Goal: Task Accomplishment & Management: Manage account settings

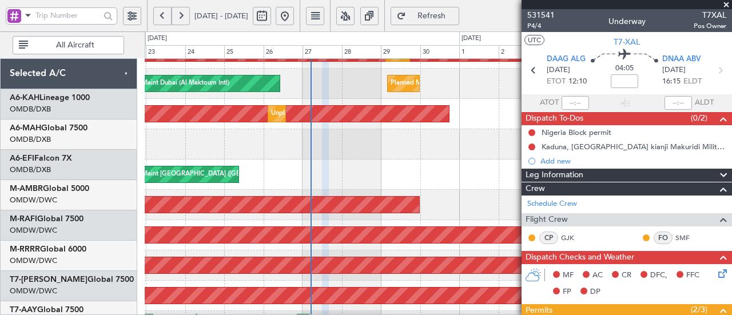
scroll to position [202, 0]
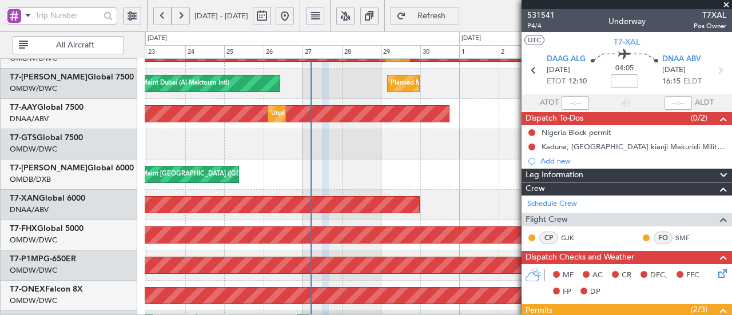
click at [229, 227] on div "Planned Maint [GEOGRAPHIC_DATA] ([GEOGRAPHIC_DATA])" at bounding box center [67, 235] width 1018 height 16
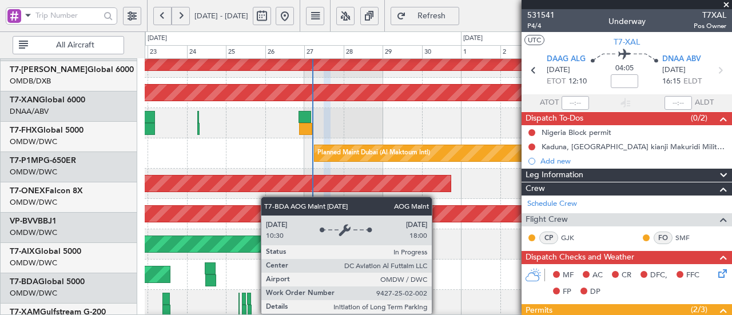
scroll to position [405, 0]
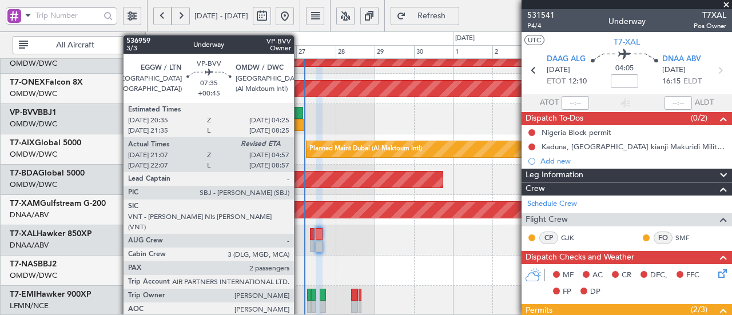
click at [300, 119] on div at bounding box center [297, 125] width 13 height 12
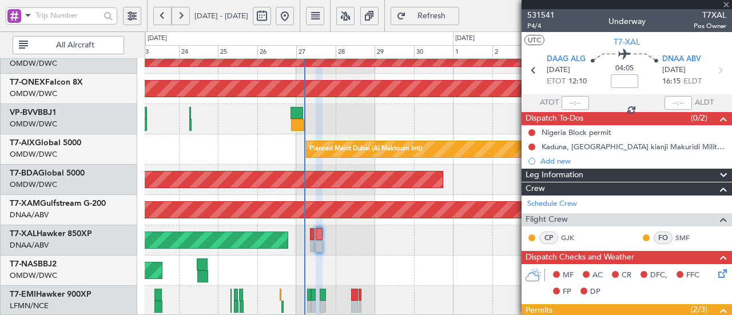
type input "+00:45"
type input "21:17"
type input "2"
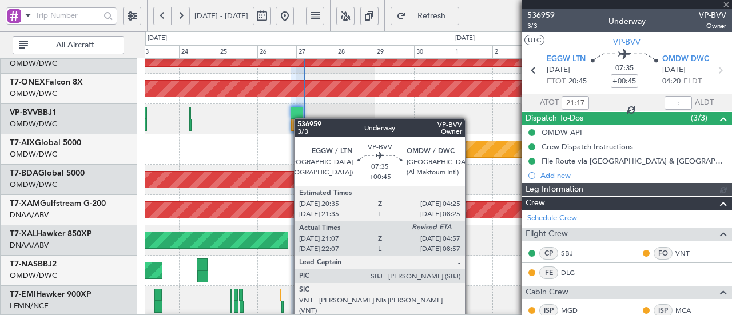
type input "[PERSON_NAME] ([PERSON_NAME])"
type input "7363"
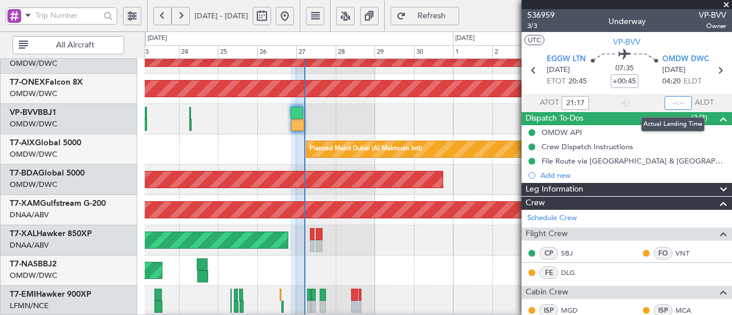
click at [668, 103] on input "text" at bounding box center [677, 103] width 27 height 14
type input "04:35"
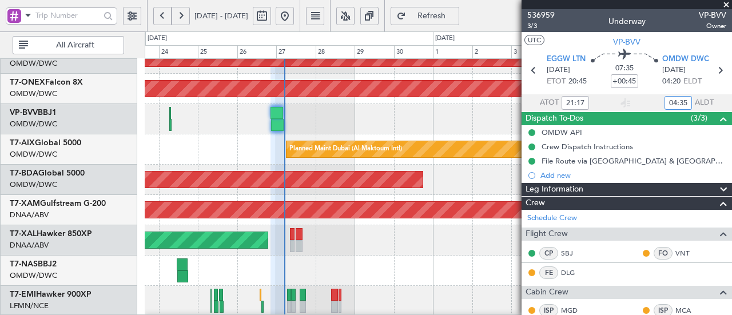
click at [295, 238] on div "Planned Maint [PERSON_NAME]" at bounding box center [438, 240] width 587 height 30
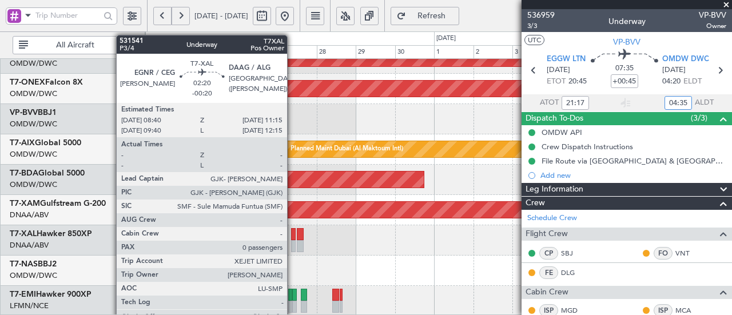
click at [293, 236] on div at bounding box center [293, 234] width 5 height 12
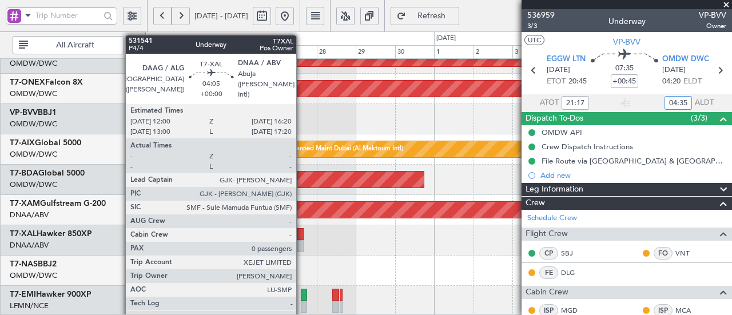
click at [302, 237] on div at bounding box center [300, 234] width 7 height 12
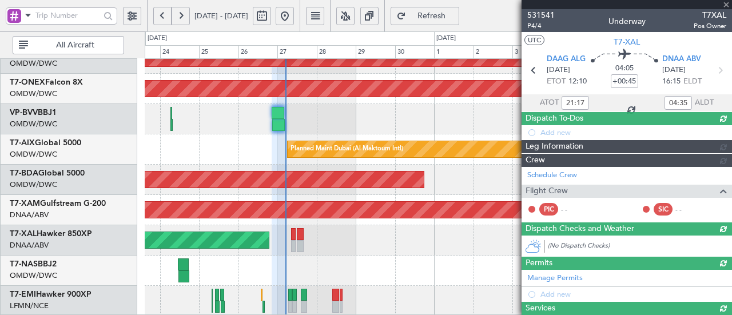
type input "0"
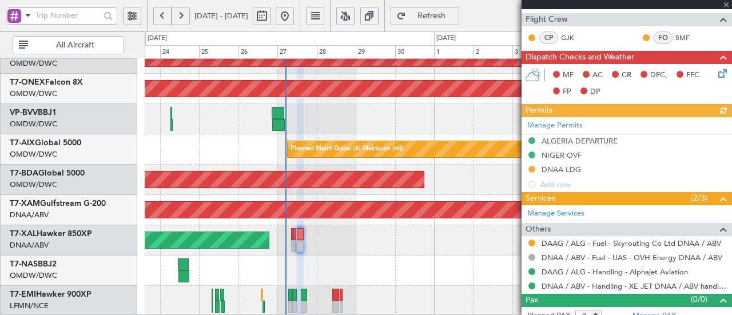
scroll to position [208, 0]
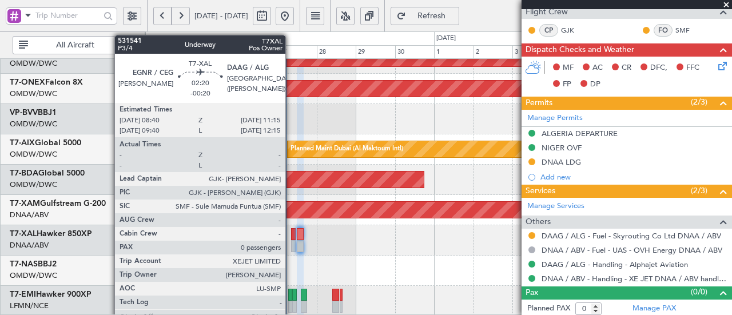
click at [291, 241] on div at bounding box center [293, 246] width 5 height 12
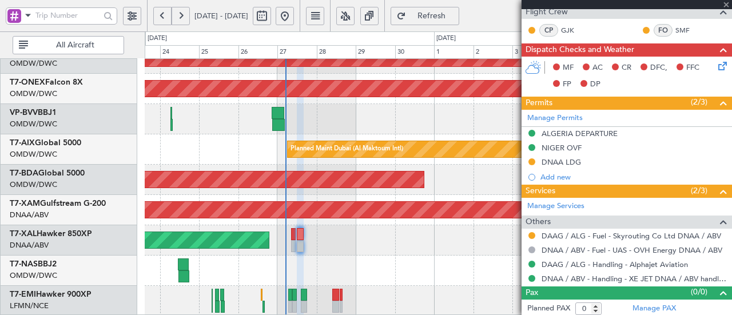
type input "-00:20"
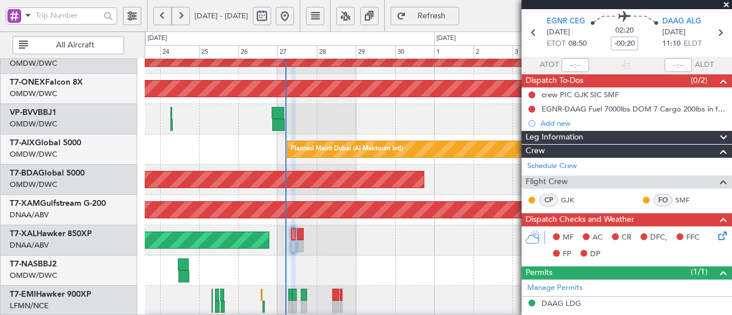
scroll to position [35, 0]
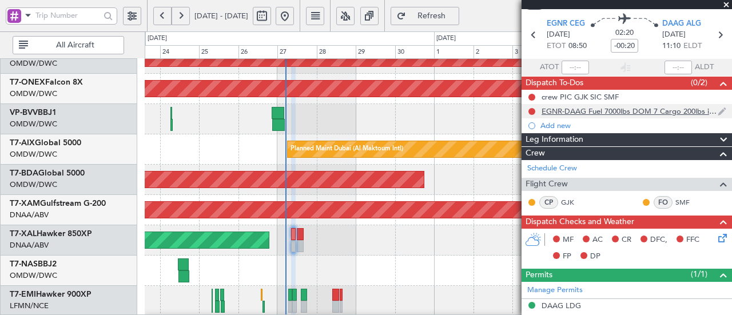
click at [632, 115] on div "EGNR-DAAG Fuel 7000lbs DOM 7 Cargo 200lbs in front cargo" at bounding box center [626, 111] width 210 height 14
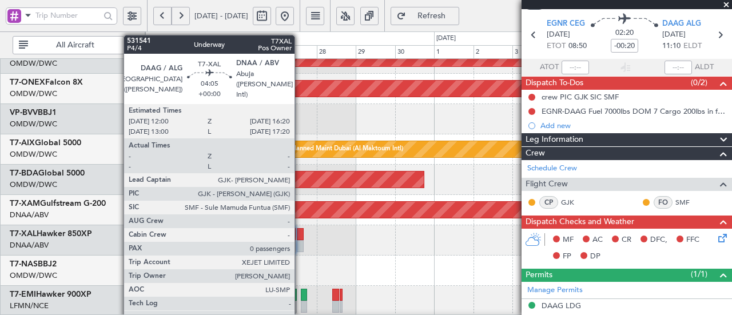
click at [300, 230] on div at bounding box center [300, 234] width 7 height 12
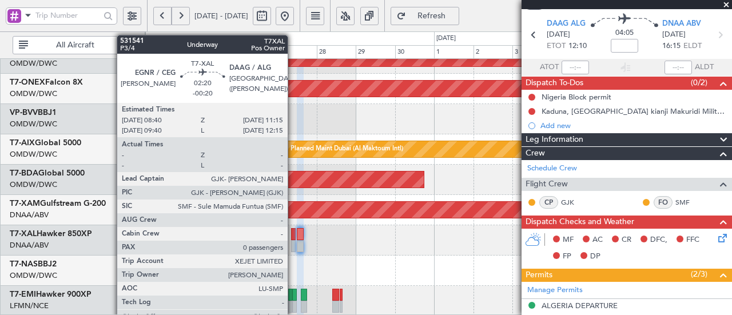
click at [293, 232] on div at bounding box center [293, 234] width 5 height 12
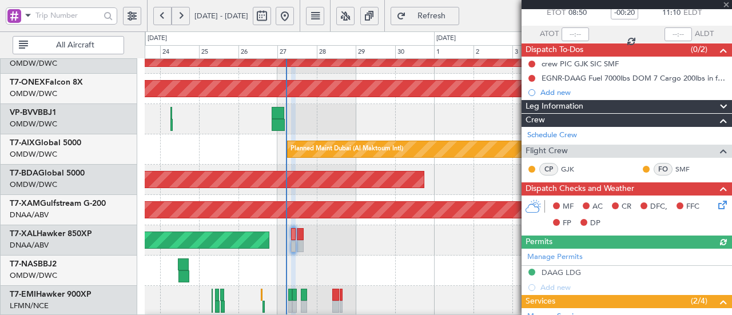
scroll to position [112, 0]
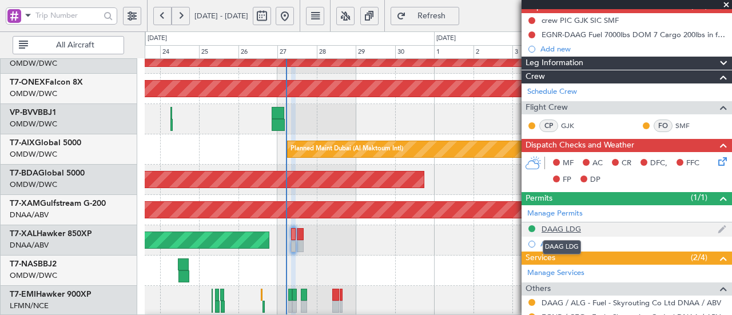
click at [558, 225] on div "DAAG LDG" at bounding box center [560, 229] width 39 height 10
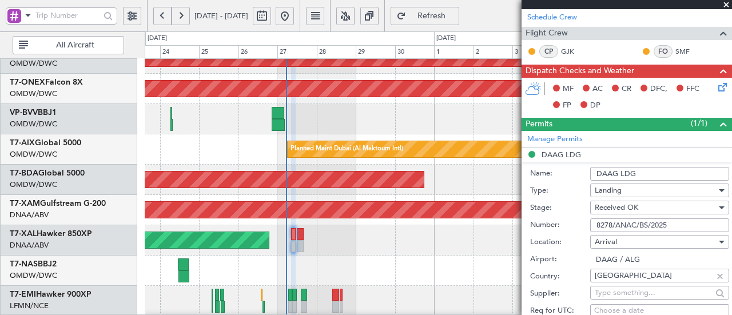
scroll to position [188, 0]
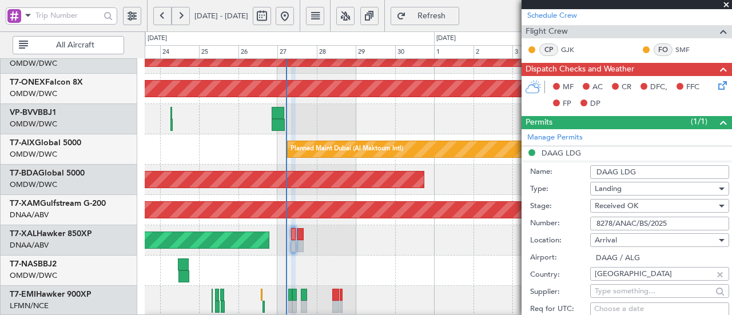
drag, startPoint x: 681, startPoint y: 219, endPoint x: 563, endPoint y: 217, distance: 118.9
click at [563, 217] on div "Number: 8278/ANAC/BS/2025" at bounding box center [629, 223] width 199 height 17
click at [90, 233] on link "T7-XAL Hawker 850XP" at bounding box center [51, 234] width 82 height 8
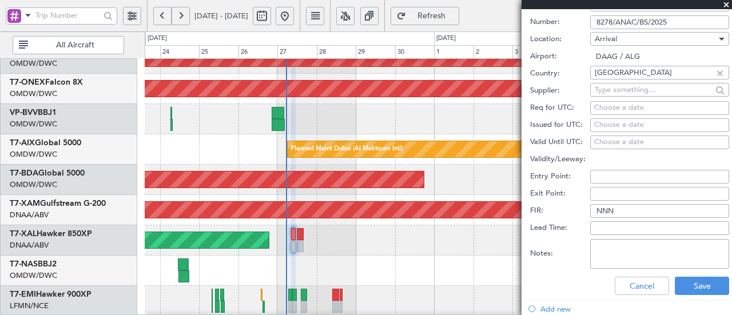
scroll to position [413, 0]
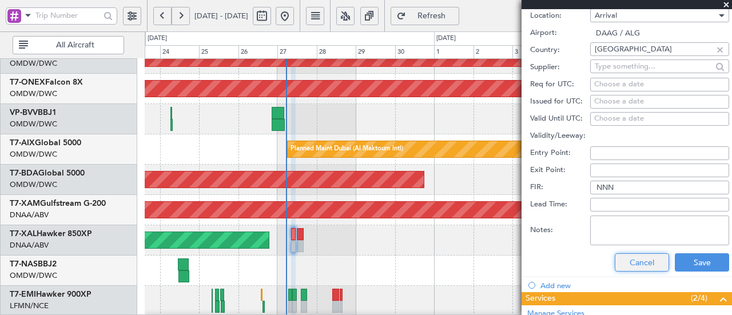
click at [634, 260] on button "Cancel" at bounding box center [642, 262] width 54 height 18
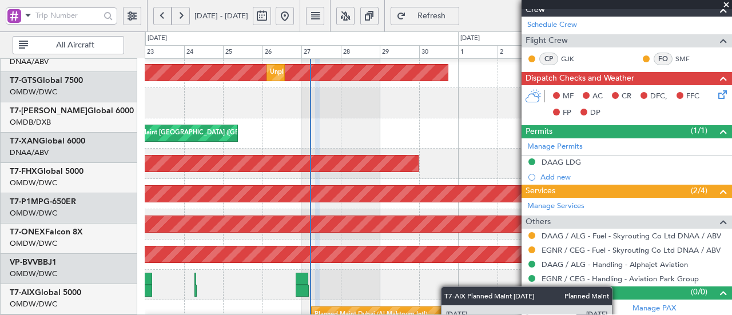
scroll to position [237, 0]
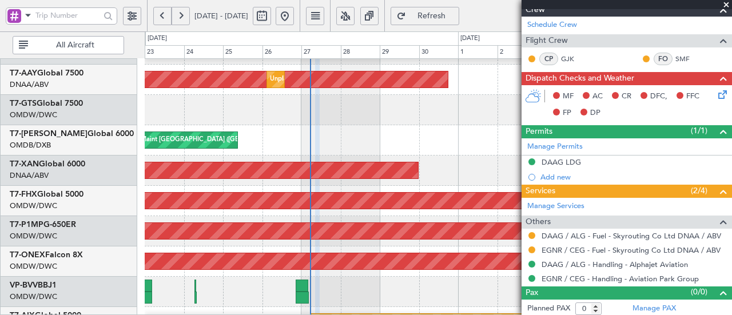
click at [446, 314] on html "[DATE] - [DATE] Refresh Quick Links All Aircraft Planned Maint [GEOGRAPHIC_DATA…" at bounding box center [366, 157] width 732 height 315
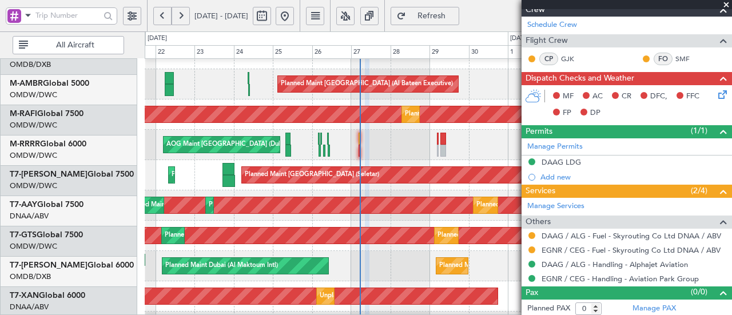
scroll to position [0, 0]
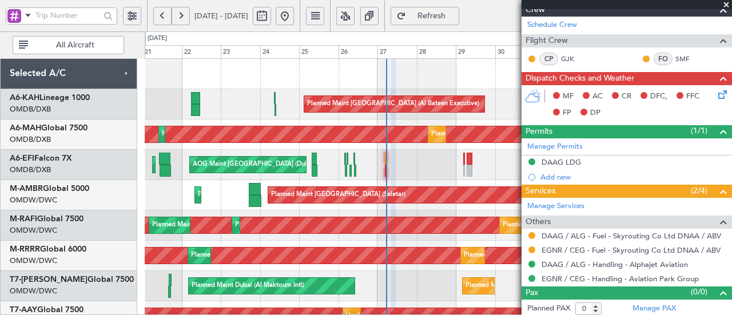
click at [433, 314] on html "[DATE] - [DATE] Refresh Quick Links All Aircraft Planned Maint [GEOGRAPHIC_DATA…" at bounding box center [366, 157] width 732 height 315
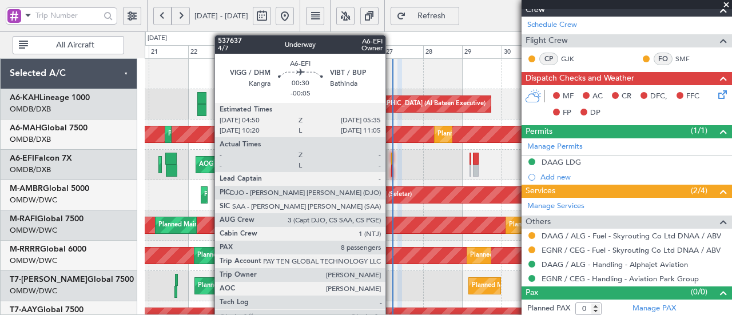
click at [391, 159] on div at bounding box center [392, 159] width 2 height 12
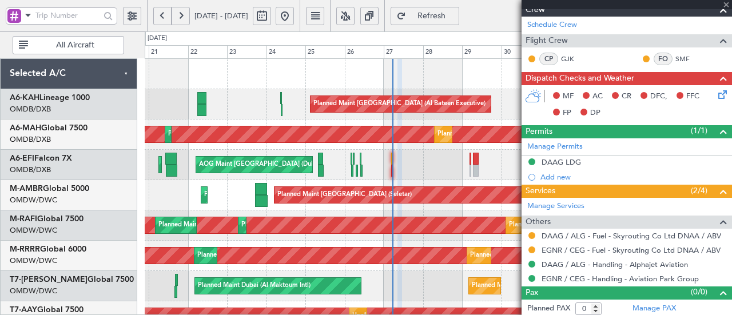
type input "-00:05"
type input "8"
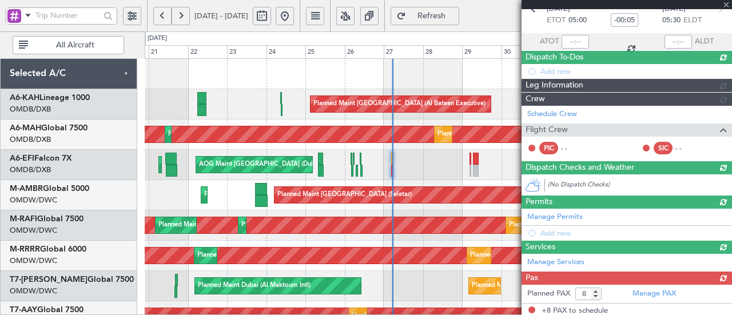
scroll to position [179, 0]
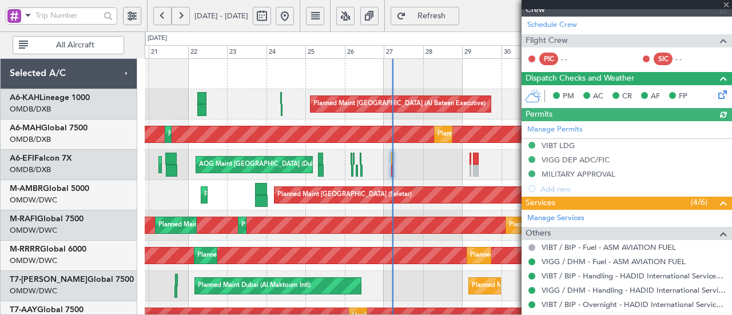
type input "Dherander Fithani (DHF)"
type input "7367"
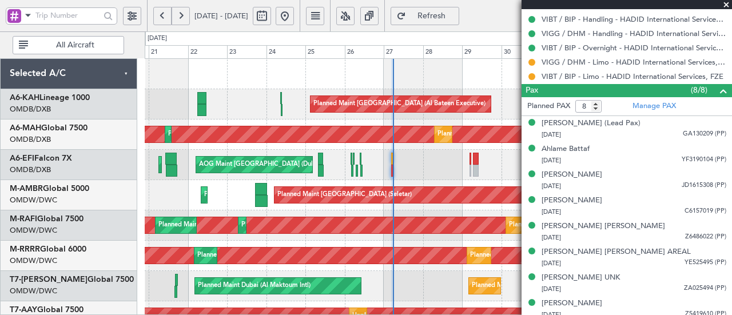
scroll to position [497, 0]
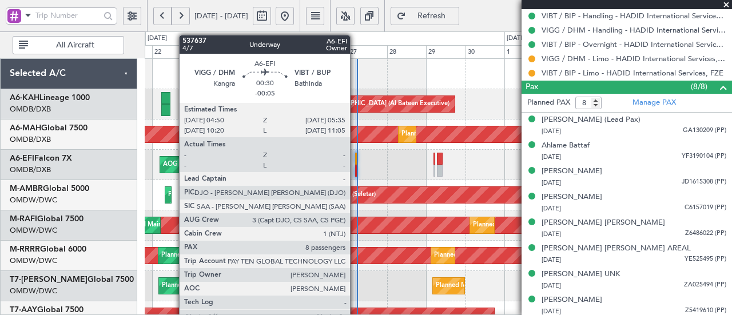
click at [356, 156] on div at bounding box center [356, 159] width 2 height 12
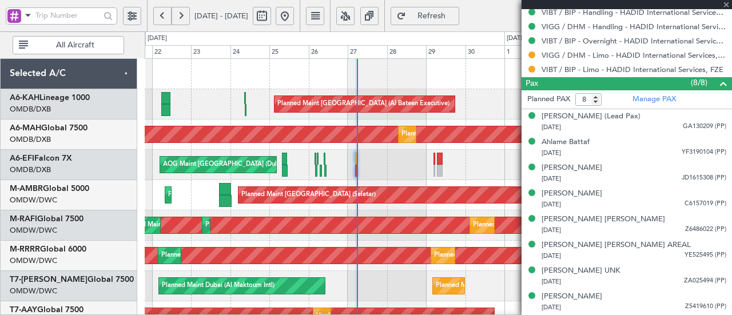
type input "Dherander Fithani (DHF)"
type input "7367"
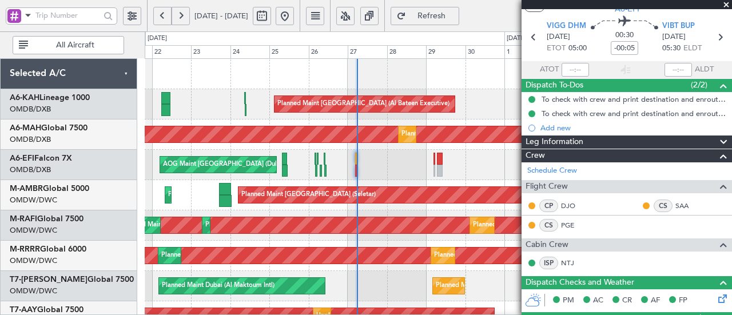
scroll to position [0, 0]
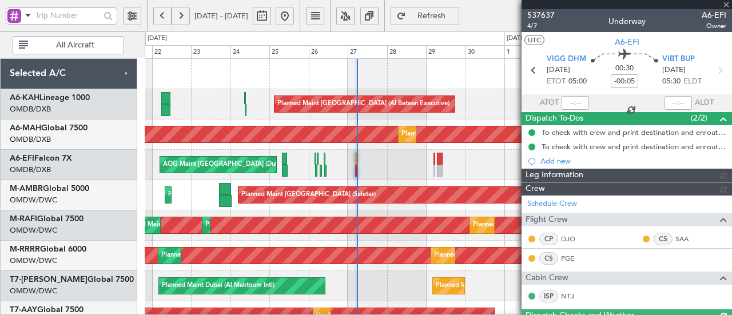
type input "Dherander Fithani (DHF)"
type input "7367"
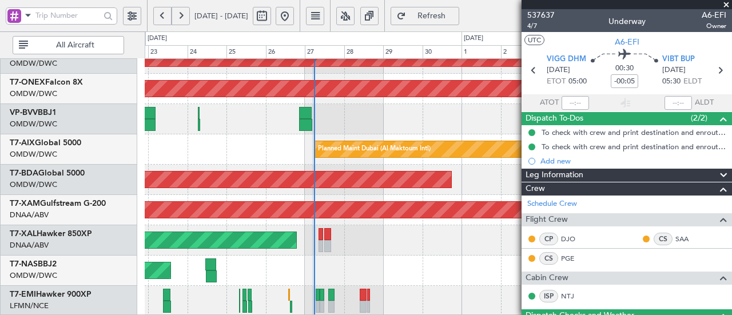
scroll to position [409, 0]
click at [316, 47] on div "Planned Maint Savannah (Savannah/hilton Head Intl) Planned Maint Nurnberg Plann…" at bounding box center [366, 173] width 732 height 284
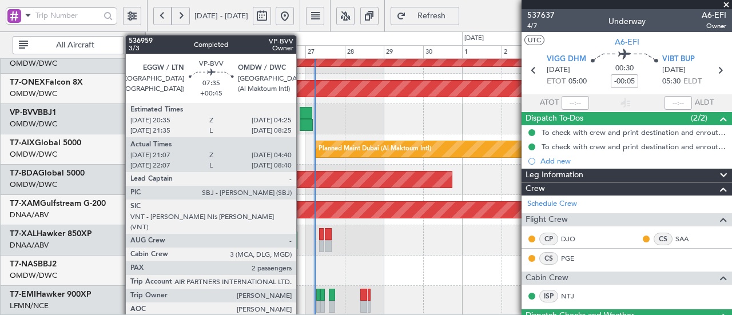
click at [302, 112] on div at bounding box center [306, 113] width 13 height 12
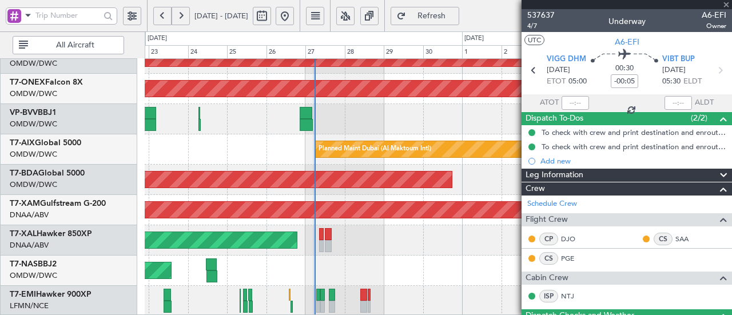
type input "+00:45"
type input "21:17"
type input "04:35"
type input "2"
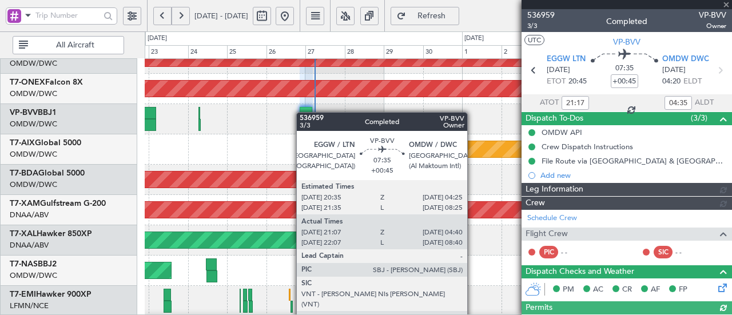
type input "[PERSON_NAME] ([PERSON_NAME])"
type input "7363"
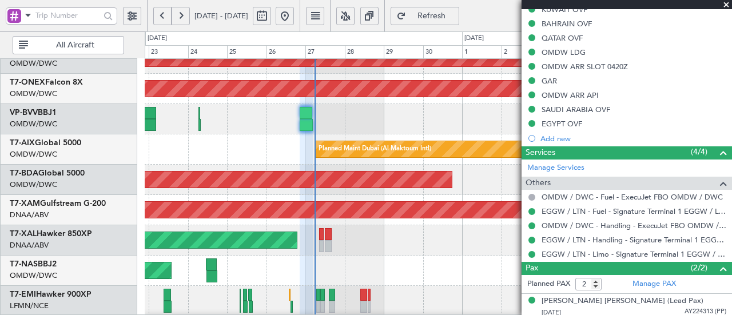
scroll to position [457, 0]
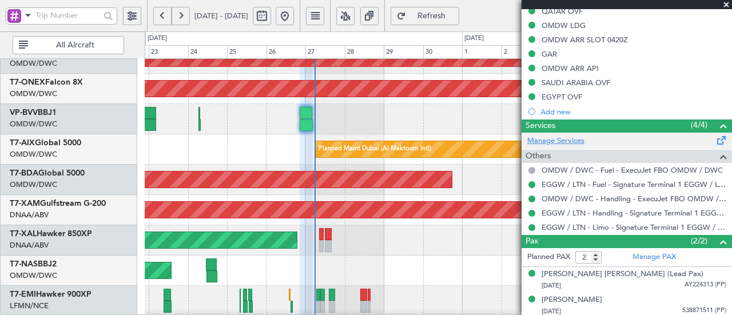
click at [573, 135] on link "Manage Services" at bounding box center [555, 140] width 57 height 11
click at [459, 25] on button "Refresh" at bounding box center [424, 16] width 69 height 18
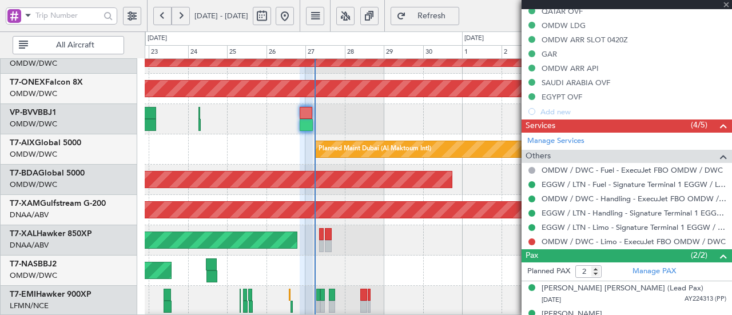
type input "[PERSON_NAME] ([PERSON_NAME])"
type input "7363"
click at [531, 238] on button at bounding box center [531, 241] width 7 height 7
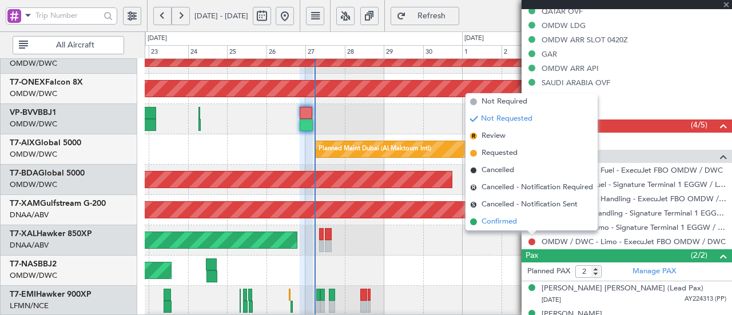
click at [497, 227] on span "Confirmed" at bounding box center [498, 221] width 35 height 11
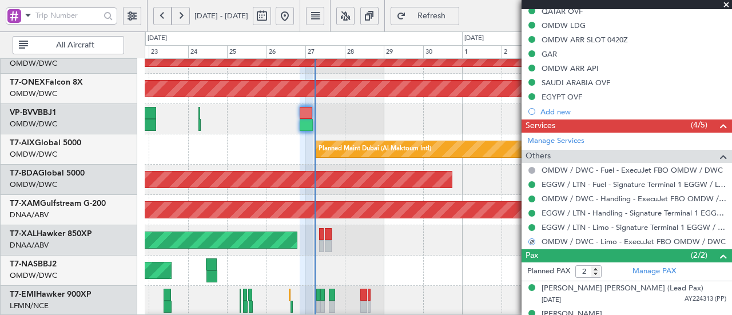
click at [478, 275] on div "Planned Maint [GEOGRAPHIC_DATA]-[GEOGRAPHIC_DATA]" at bounding box center [438, 271] width 587 height 30
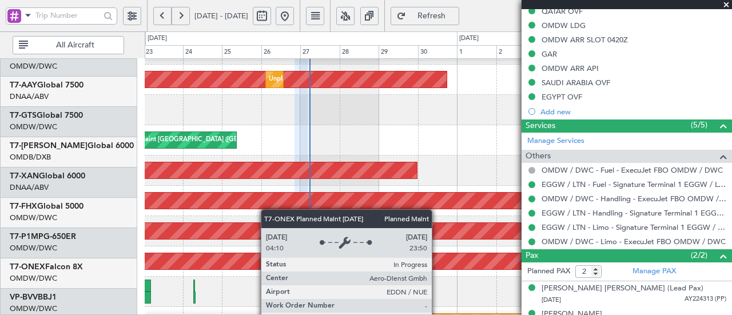
click at [266, 268] on div "Planned Maint Nurnberg" at bounding box center [656, 261] width 1325 height 16
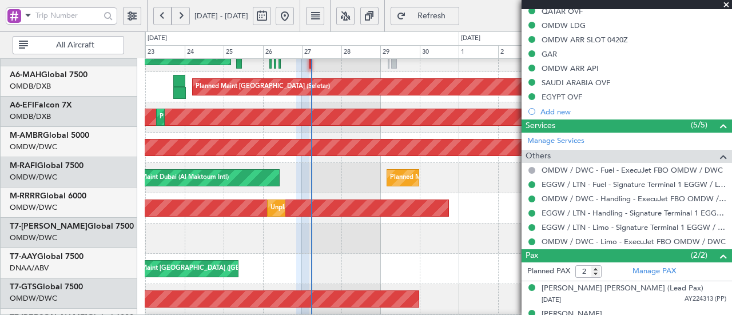
scroll to position [39, 0]
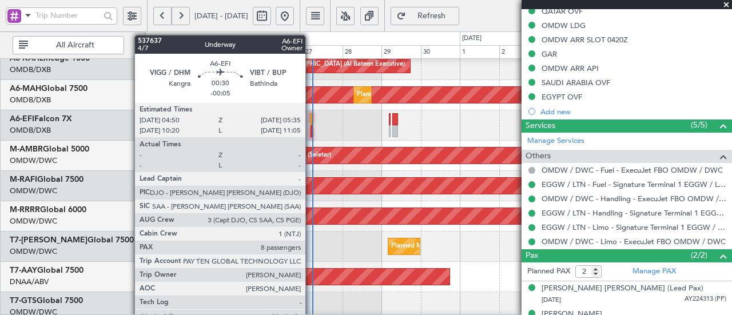
click at [311, 115] on div at bounding box center [311, 119] width 2 height 12
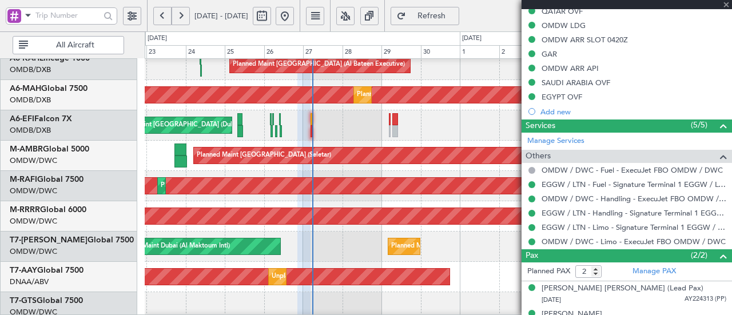
type input "-00:05"
type input "8"
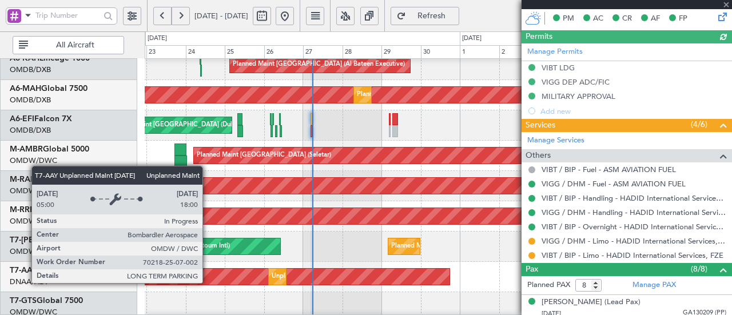
type input "Dherander Fithani (DHF)"
type input "7367"
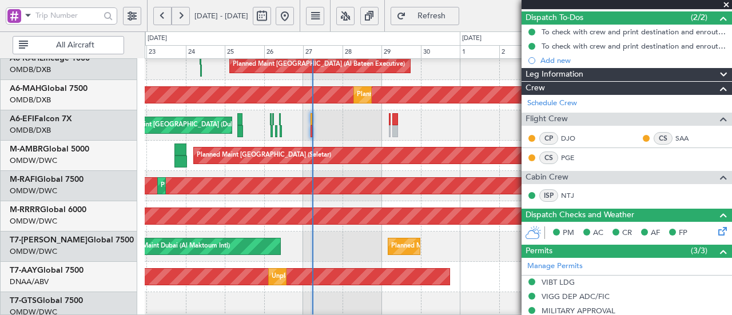
scroll to position [0, 0]
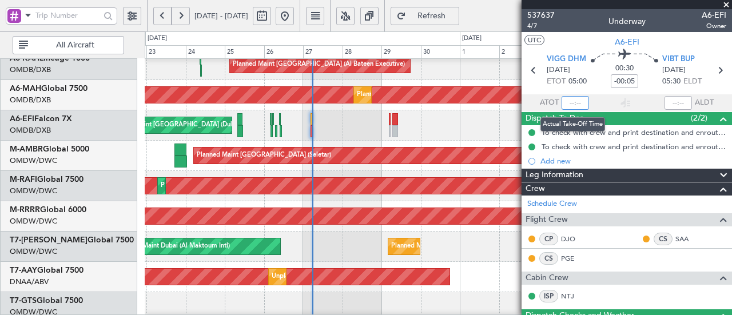
click at [572, 104] on input "text" at bounding box center [574, 103] width 27 height 14
type input "05:34"
click at [436, 127] on div "AOG Maint [GEOGRAPHIC_DATA] (Dubai Intl) AOG Maint" at bounding box center [438, 125] width 587 height 30
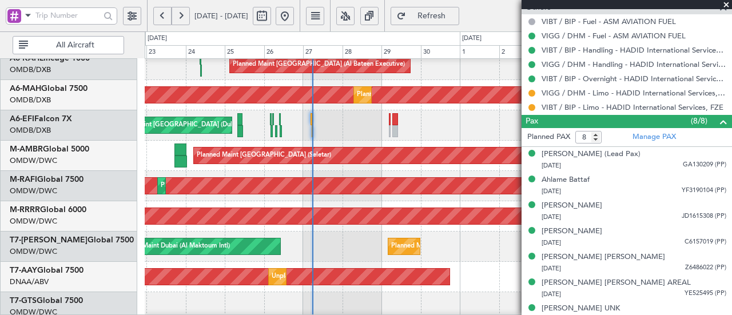
scroll to position [464, 0]
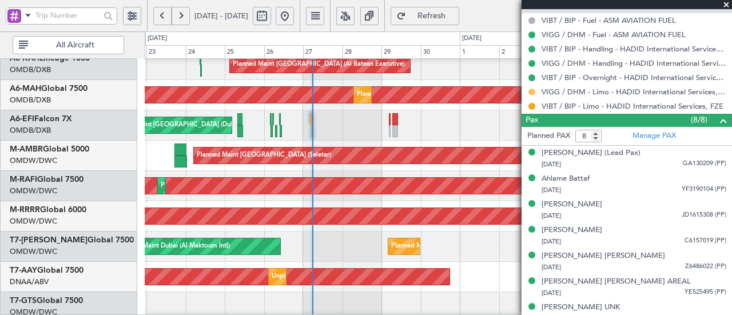
click at [533, 89] on button at bounding box center [531, 92] width 7 height 7
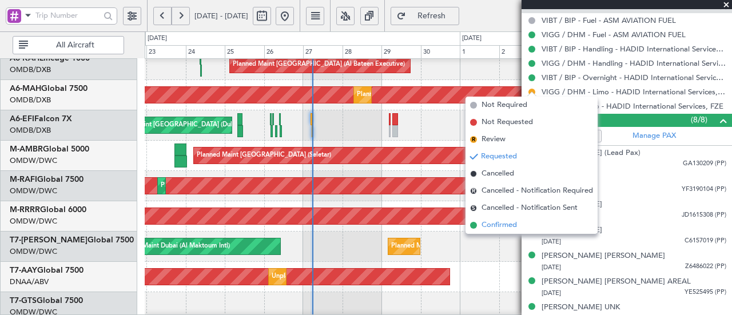
click at [491, 222] on span "Confirmed" at bounding box center [498, 225] width 35 height 11
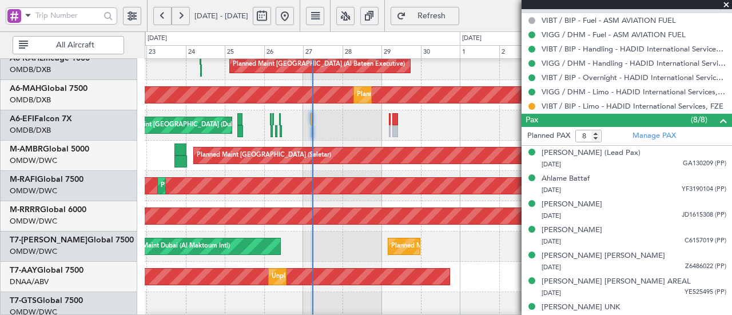
click at [450, 14] on span "Refresh" at bounding box center [431, 16] width 47 height 8
type input "Dherander Fithani (DHF)"
type input "7367"
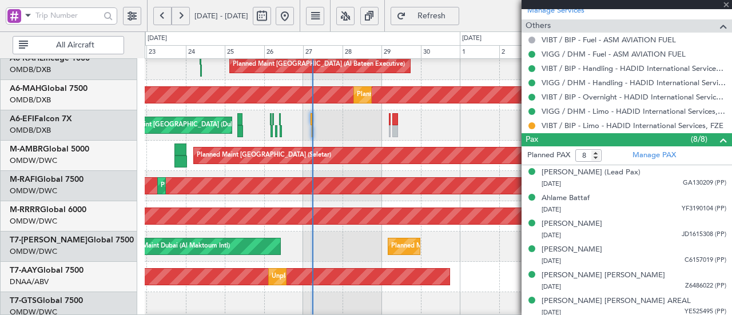
scroll to position [484, 0]
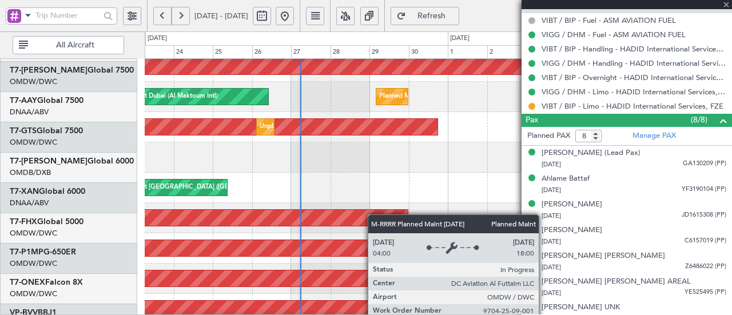
click at [365, 59] on div "Planned Maint Dubai (Al Maktoum Intl) Planned Maint [GEOGRAPHIC_DATA] (Al Makto…" at bounding box center [438, 66] width 587 height 30
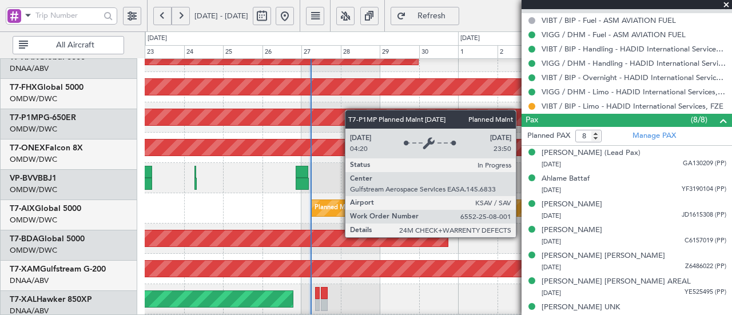
click at [350, 109] on div "Planned Maint Savannah (Savannah/hilton Head Intl)" at bounding box center [340, 117] width 1565 height 16
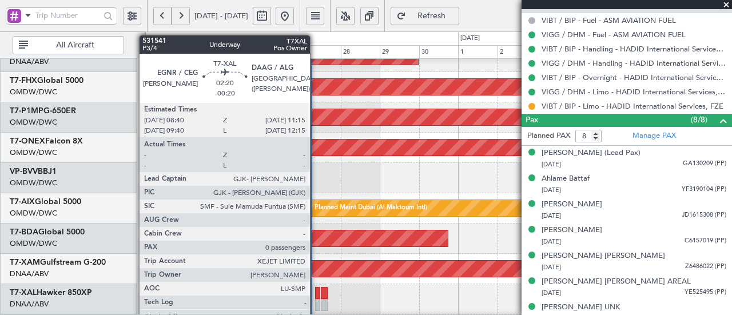
click at [316, 294] on div at bounding box center [317, 293] width 5 height 12
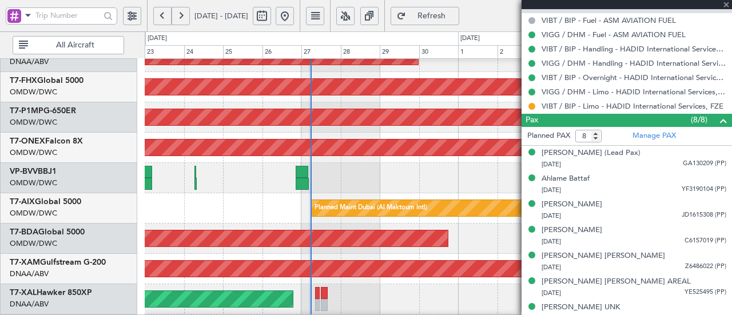
type input "-00:20"
type input "0"
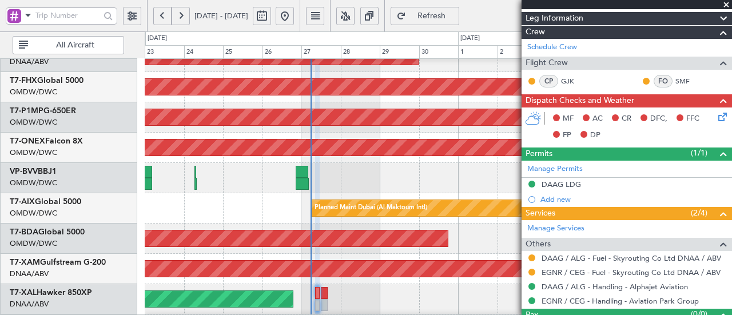
scroll to position [153, 0]
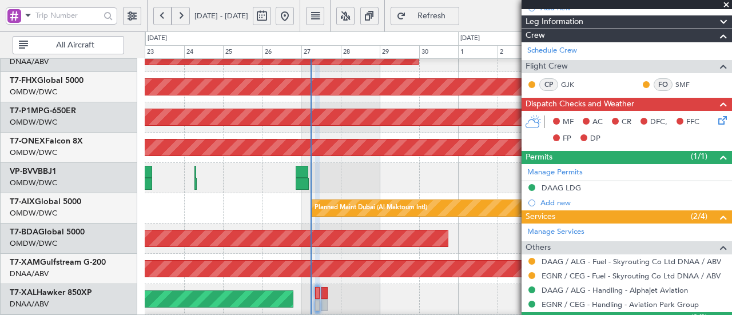
click at [716, 122] on icon at bounding box center [720, 118] width 9 height 9
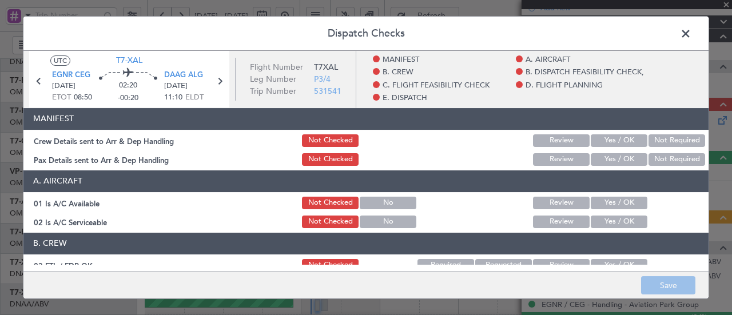
click at [591, 138] on button "Yes / OK" at bounding box center [619, 140] width 57 height 13
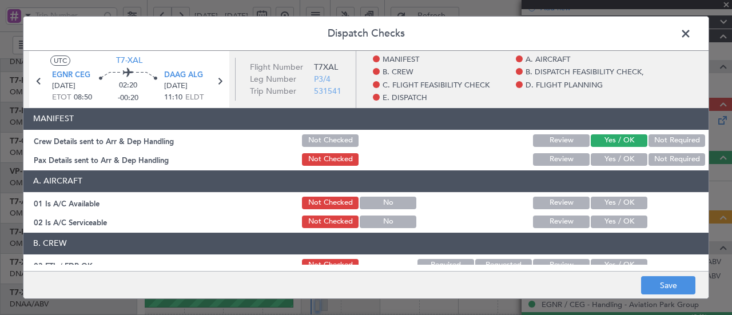
click at [596, 159] on button "Yes / OK" at bounding box center [619, 159] width 57 height 13
click at [613, 201] on button "Yes / OK" at bounding box center [619, 203] width 57 height 13
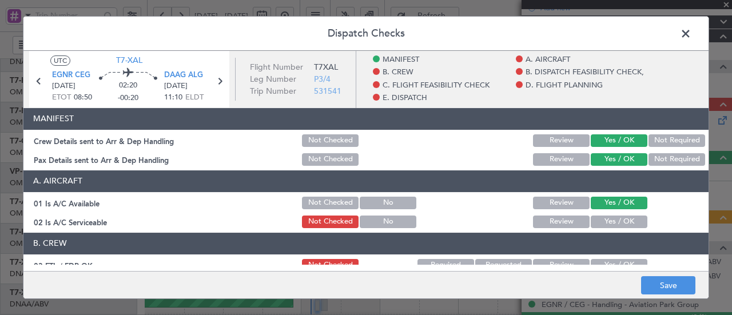
click at [611, 222] on button "Yes / OK" at bounding box center [619, 222] width 57 height 13
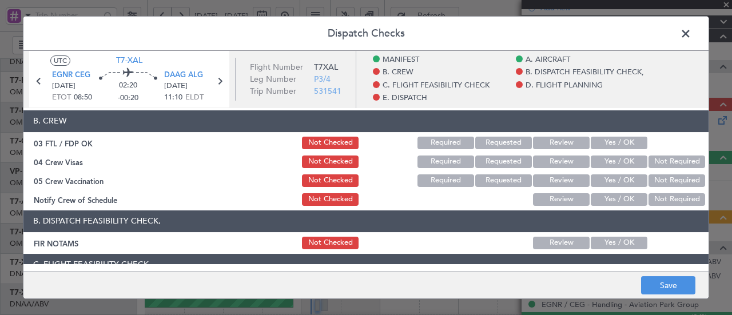
scroll to position [123, 0]
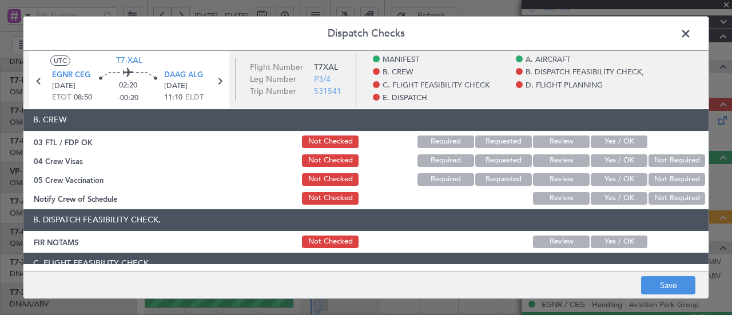
click at [607, 145] on button "Yes / OK" at bounding box center [619, 141] width 57 height 13
click at [605, 162] on button "Yes / OK" at bounding box center [619, 160] width 57 height 13
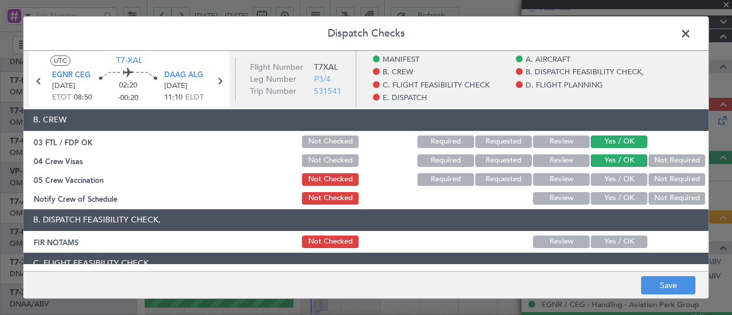
click at [608, 183] on button "Yes / OK" at bounding box center [619, 179] width 57 height 13
click at [665, 197] on button "Not Required" at bounding box center [676, 198] width 57 height 13
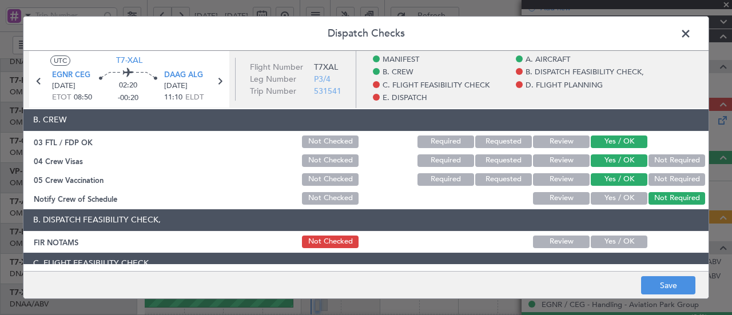
click at [669, 179] on button "Not Required" at bounding box center [676, 179] width 57 height 13
click at [624, 200] on button "Yes / OK" at bounding box center [619, 198] width 57 height 13
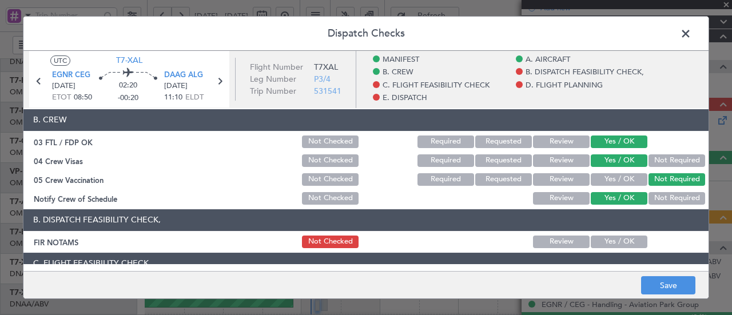
click at [612, 241] on button "Yes / OK" at bounding box center [619, 242] width 57 height 13
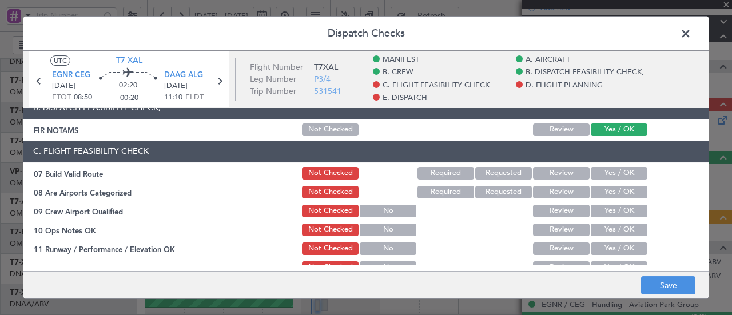
scroll to position [239, 0]
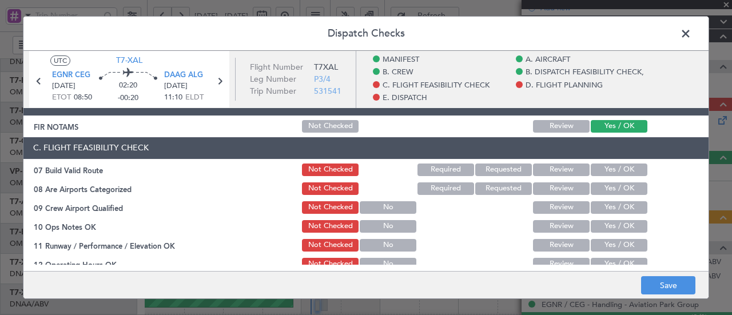
click at [621, 174] on button "Yes / OK" at bounding box center [619, 169] width 57 height 13
click at [619, 188] on button "Yes / OK" at bounding box center [619, 188] width 57 height 13
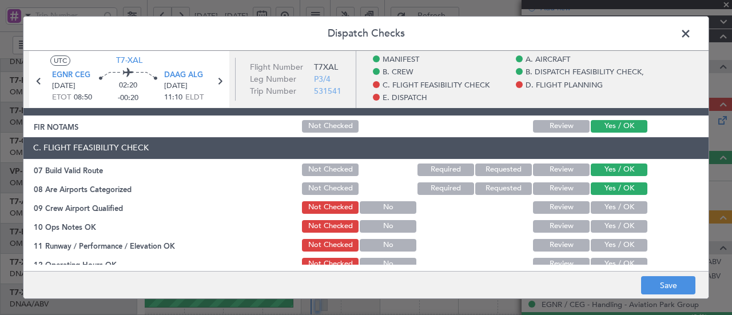
click at [615, 210] on button "Yes / OK" at bounding box center [619, 207] width 57 height 13
click at [614, 229] on button "Yes / OK" at bounding box center [619, 226] width 57 height 13
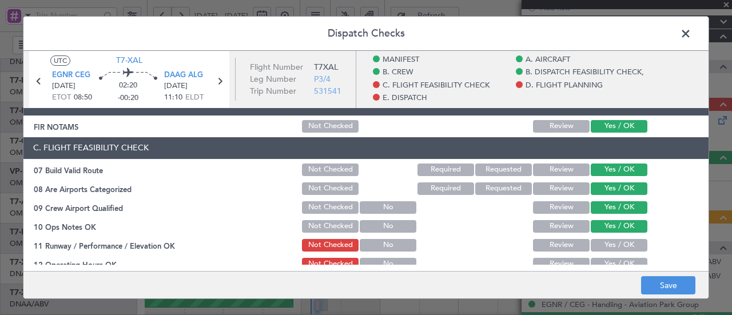
click at [619, 250] on button "Yes / OK" at bounding box center [619, 245] width 57 height 13
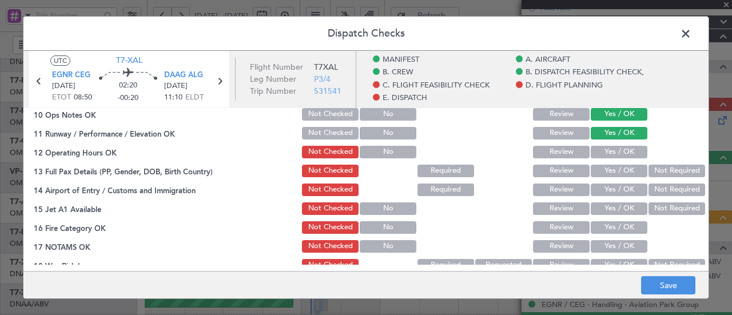
scroll to position [356, 0]
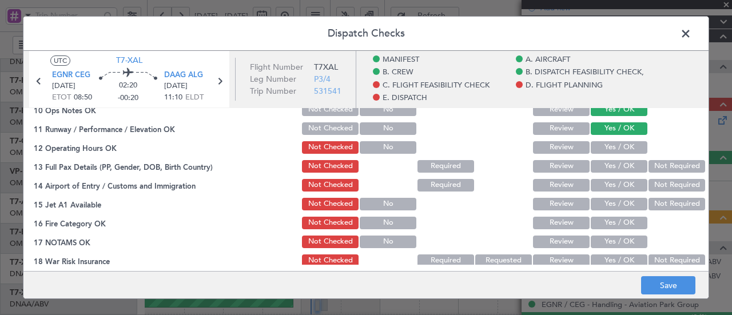
click at [619, 150] on button "Yes / OK" at bounding box center [619, 147] width 57 height 13
click at [615, 180] on button "Yes / OK" at bounding box center [619, 185] width 57 height 13
click at [612, 198] on button "Yes / OK" at bounding box center [619, 204] width 57 height 13
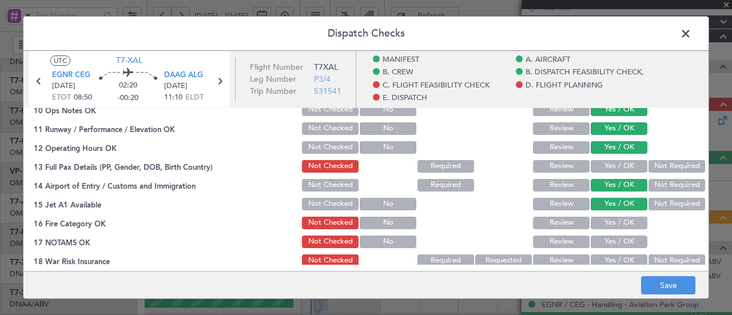
click at [615, 169] on button "Yes / OK" at bounding box center [619, 166] width 57 height 13
click at [612, 217] on button "Yes / OK" at bounding box center [619, 223] width 57 height 13
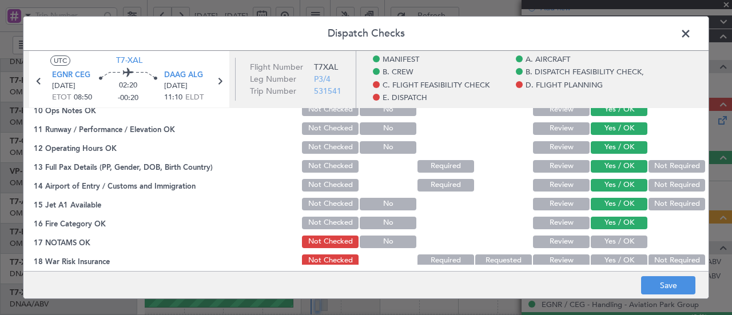
click at [616, 241] on button "Yes / OK" at bounding box center [619, 242] width 57 height 13
click at [659, 258] on button "Not Required" at bounding box center [676, 260] width 57 height 13
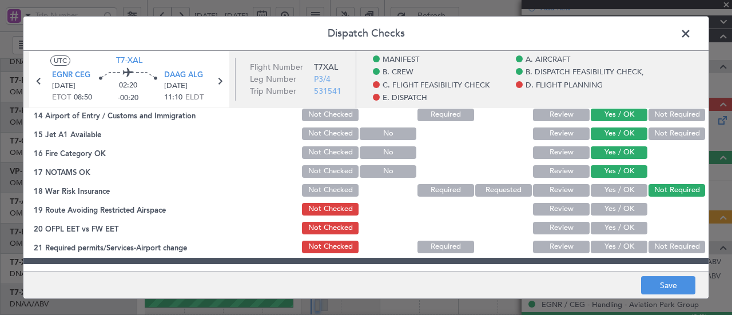
scroll to position [428, 0]
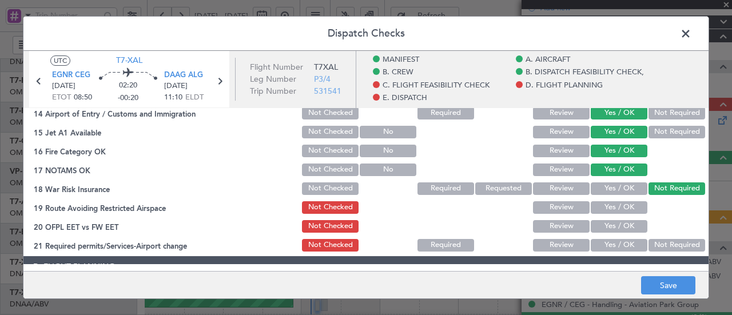
click at [619, 205] on button "Yes / OK" at bounding box center [619, 207] width 57 height 13
click at [614, 227] on button "Yes / OK" at bounding box center [619, 226] width 57 height 13
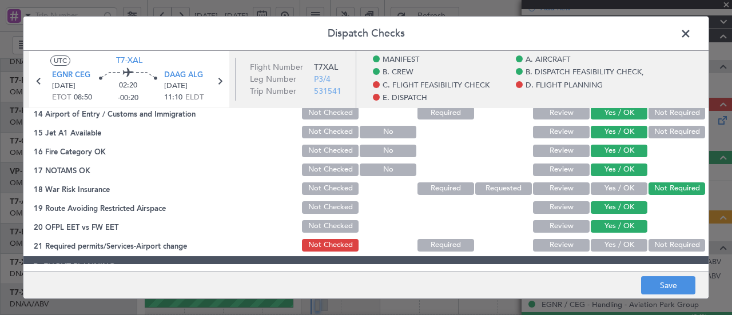
click at [615, 243] on button "Yes / OK" at bounding box center [619, 245] width 57 height 13
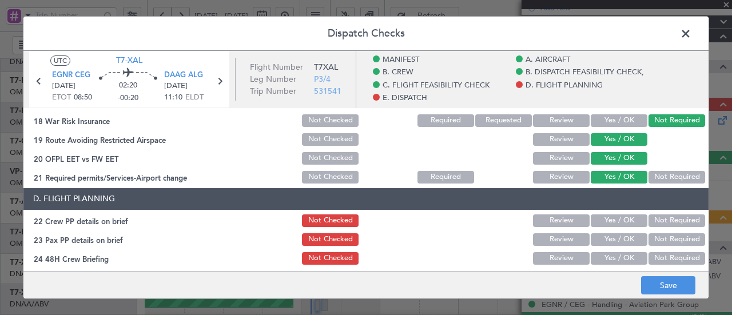
scroll to position [496, 0]
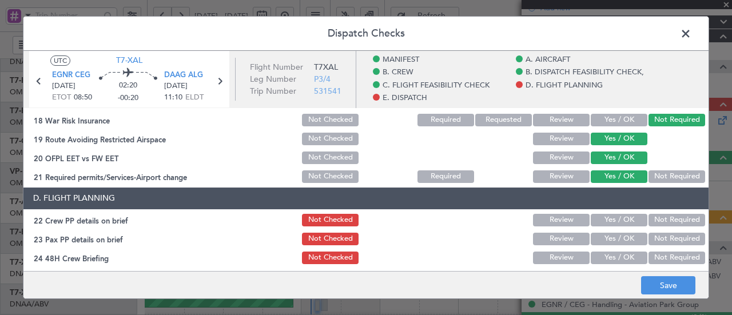
click at [621, 222] on button "Yes / OK" at bounding box center [619, 220] width 57 height 13
click at [619, 242] on button "Yes / OK" at bounding box center [619, 239] width 57 height 13
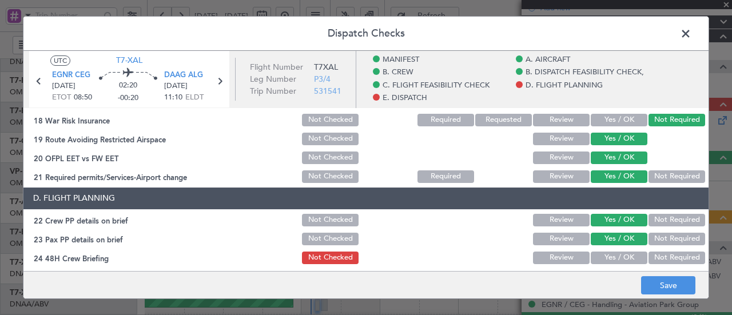
click at [620, 252] on button "Yes / OK" at bounding box center [619, 258] width 57 height 13
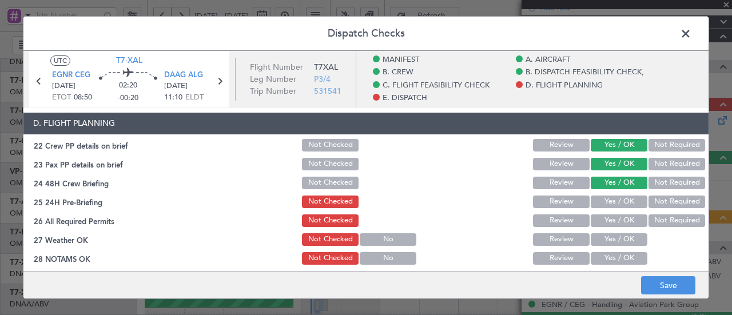
scroll to position [572, 0]
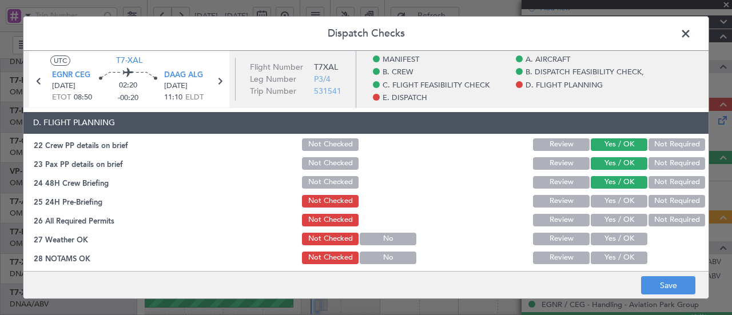
click at [624, 201] on button "Yes / OK" at bounding box center [619, 201] width 57 height 13
click at [617, 223] on button "Yes / OK" at bounding box center [619, 220] width 57 height 13
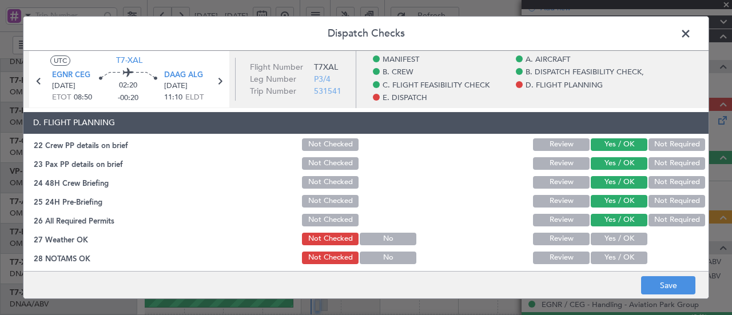
click at [617, 240] on button "Yes / OK" at bounding box center [619, 239] width 57 height 13
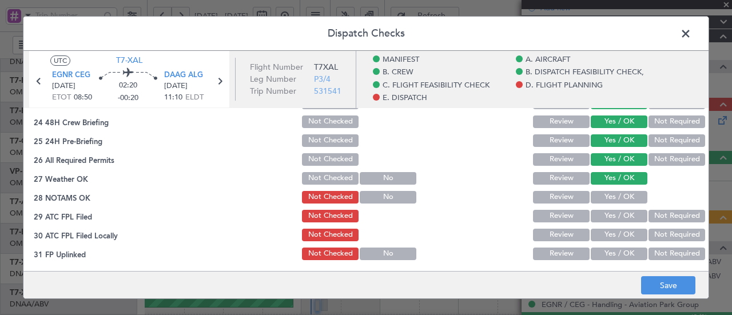
scroll to position [634, 0]
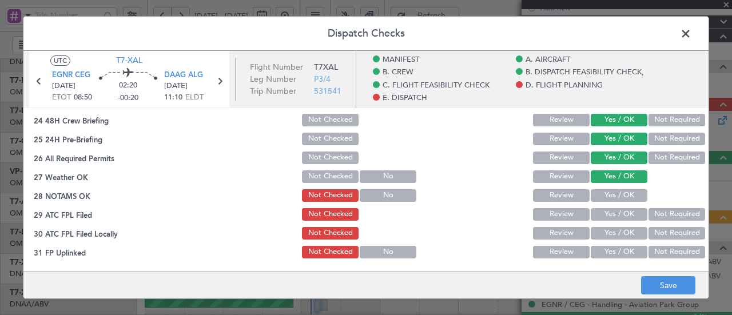
click at [619, 196] on button "Yes / OK" at bounding box center [619, 195] width 57 height 13
click at [615, 218] on button "Yes / OK" at bounding box center [619, 214] width 57 height 13
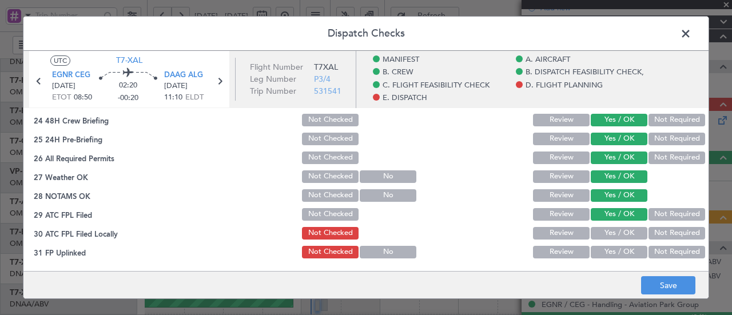
click at [616, 236] on button "Yes / OK" at bounding box center [619, 233] width 57 height 13
click at [620, 257] on button "Yes / OK" at bounding box center [619, 252] width 57 height 13
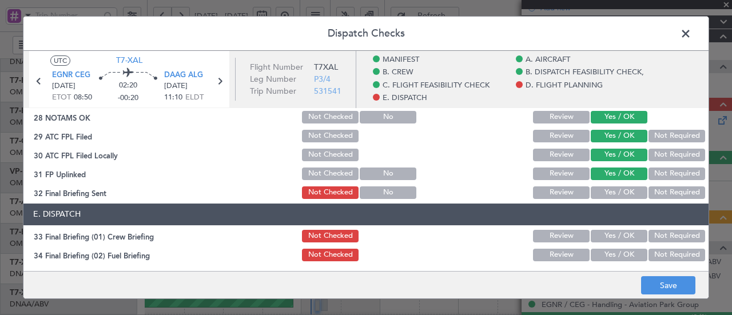
scroll to position [713, 0]
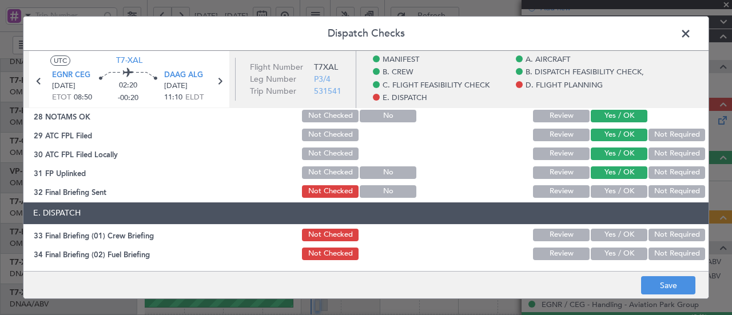
click at [619, 196] on button "Yes / OK" at bounding box center [619, 191] width 57 height 13
click at [614, 232] on button "Yes / OK" at bounding box center [619, 235] width 57 height 13
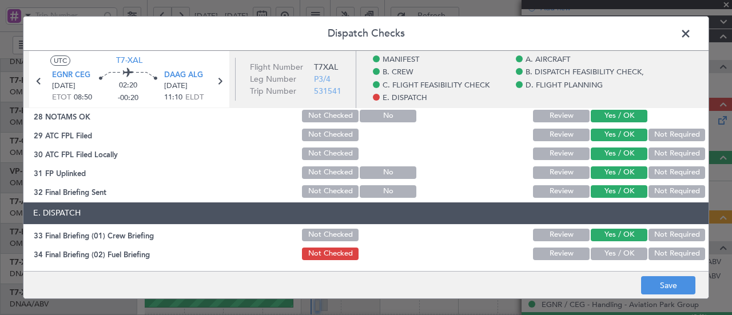
click at [616, 257] on button "Yes / OK" at bounding box center [619, 254] width 57 height 13
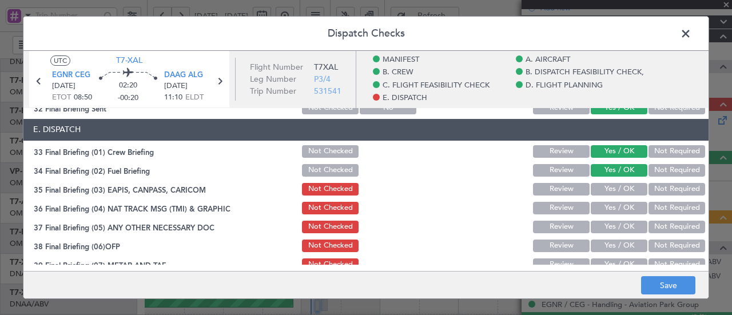
scroll to position [797, 0]
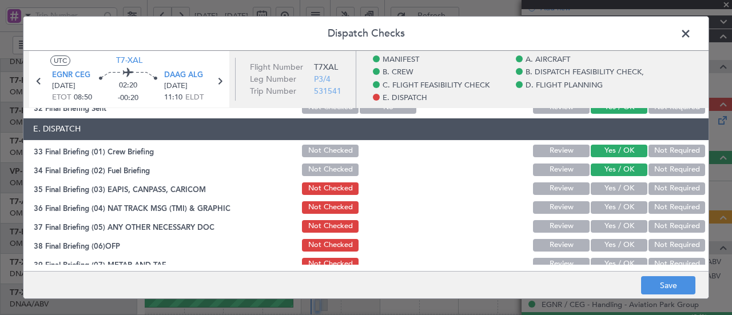
click at [620, 193] on button "Yes / OK" at bounding box center [619, 188] width 57 height 13
click at [616, 220] on button "Yes / OK" at bounding box center [619, 226] width 57 height 13
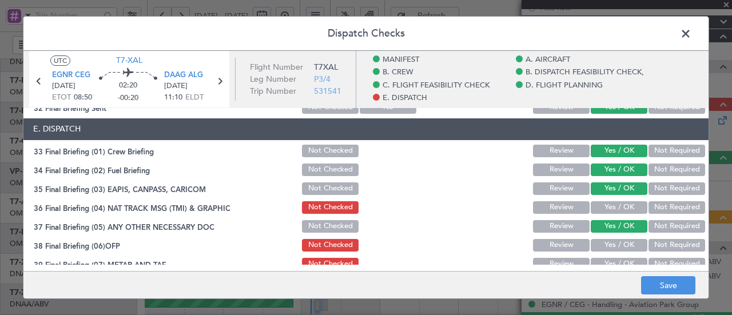
click at [615, 229] on button "Yes / OK" at bounding box center [619, 226] width 57 height 13
click at [662, 190] on button "Not Required" at bounding box center [676, 188] width 57 height 13
click at [656, 208] on button "Not Required" at bounding box center [676, 207] width 57 height 13
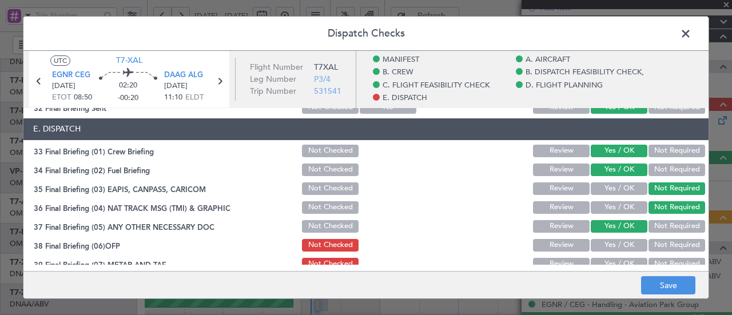
click at [656, 230] on button "Not Required" at bounding box center [676, 226] width 57 height 13
click at [619, 249] on button "Yes / OK" at bounding box center [619, 245] width 57 height 13
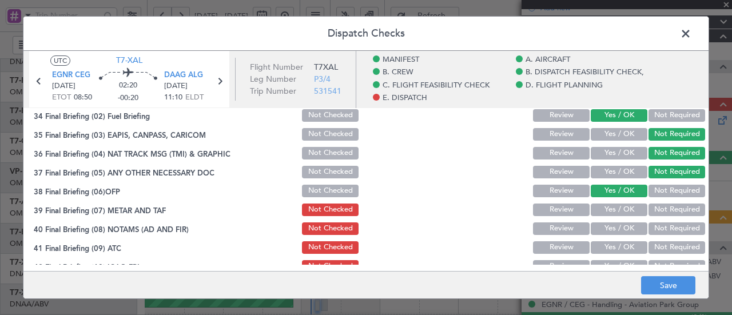
scroll to position [853, 0]
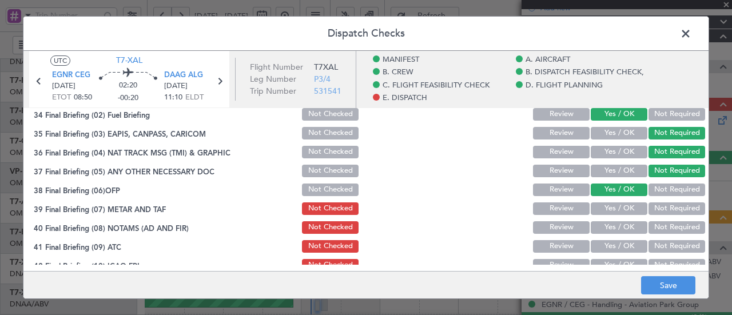
click at [622, 212] on button "Yes / OK" at bounding box center [619, 208] width 57 height 13
click at [617, 229] on button "Yes / OK" at bounding box center [619, 227] width 57 height 13
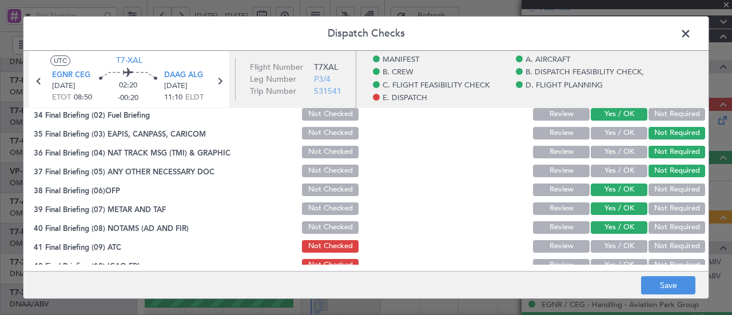
click at [616, 246] on button "Yes / OK" at bounding box center [619, 246] width 57 height 13
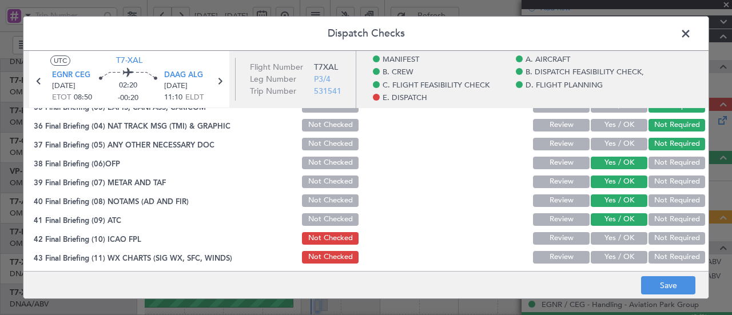
scroll to position [902, 0]
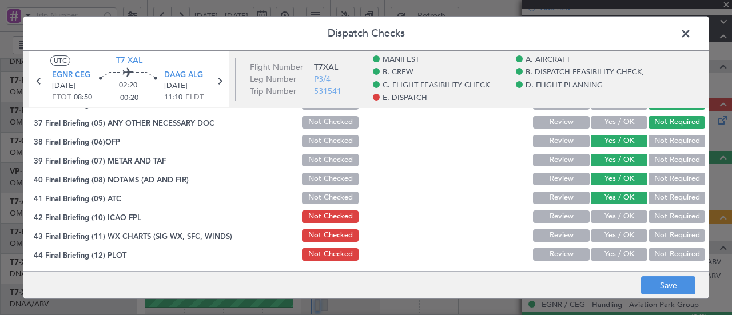
click at [623, 220] on button "Yes / OK" at bounding box center [619, 216] width 57 height 13
click at [617, 236] on button "Yes / OK" at bounding box center [619, 235] width 57 height 13
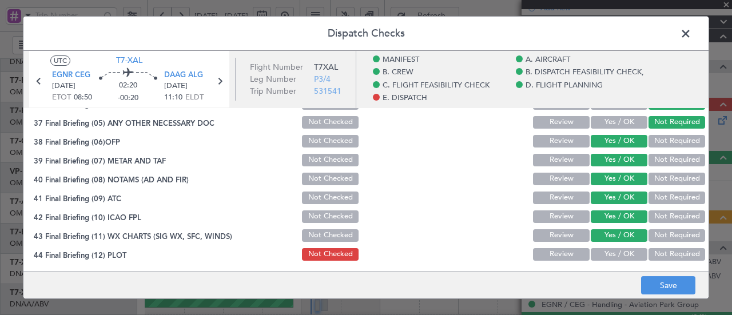
click at [615, 252] on button "Yes / OK" at bounding box center [619, 254] width 57 height 13
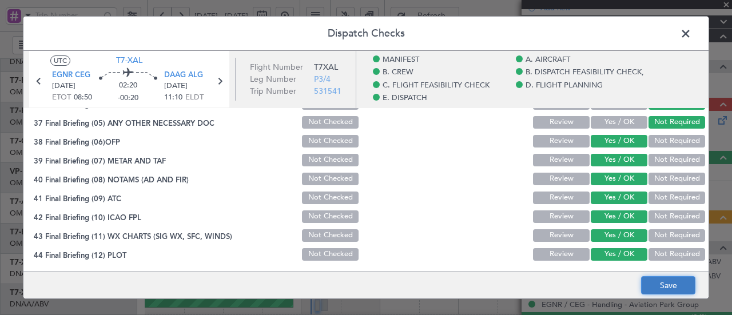
click at [652, 281] on button "Save" at bounding box center [668, 285] width 54 height 18
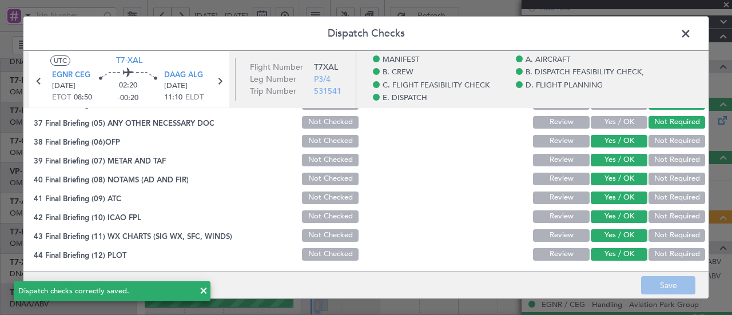
click at [691, 35] on span at bounding box center [691, 36] width 0 height 23
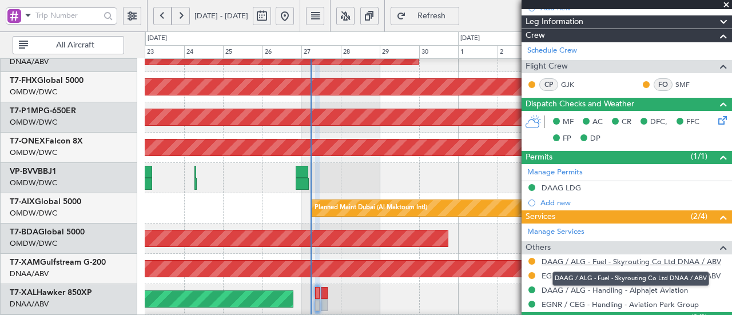
click at [332, 300] on div "Planned Maint [PERSON_NAME]" at bounding box center [438, 299] width 587 height 30
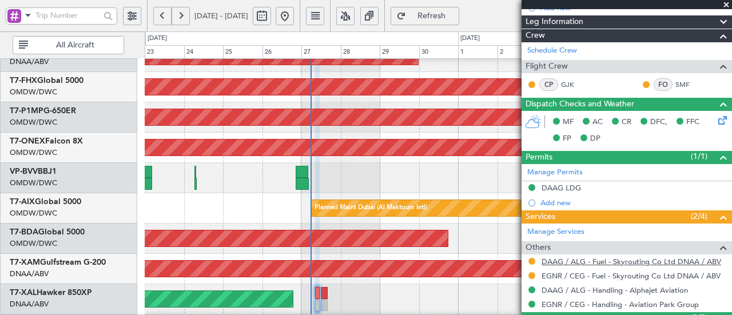
click at [326, 296] on div at bounding box center [324, 293] width 7 height 12
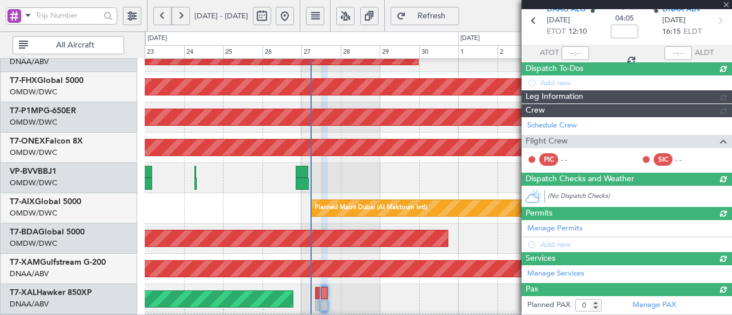
scroll to position [0, 0]
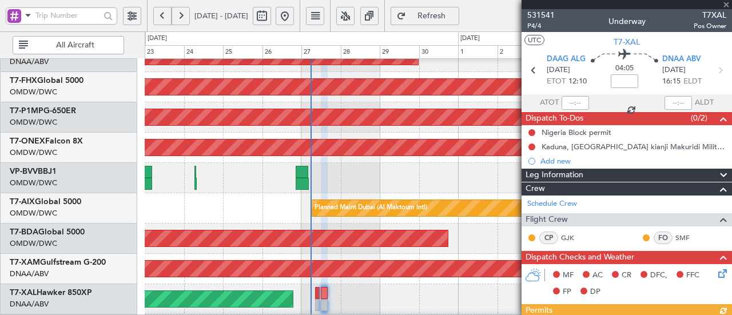
click at [712, 70] on icon at bounding box center [719, 70] width 15 height 15
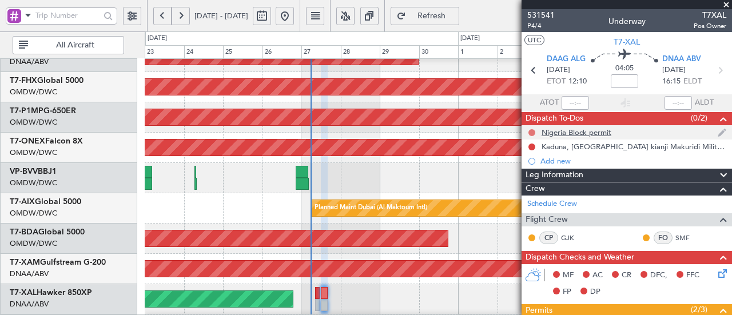
click at [532, 132] on button at bounding box center [531, 132] width 7 height 7
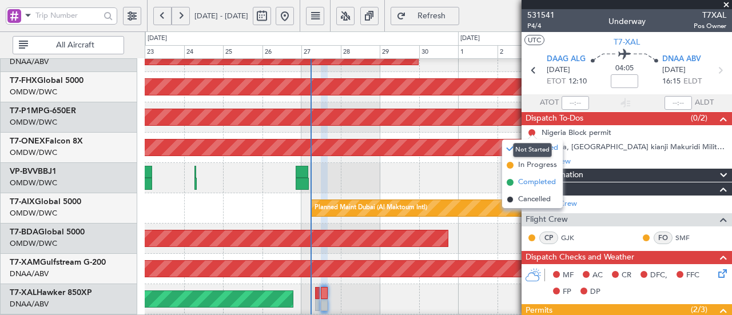
click at [540, 185] on span "Completed" at bounding box center [537, 182] width 38 height 11
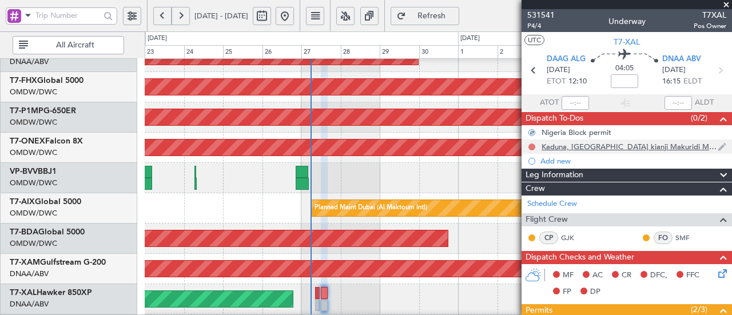
click at [532, 146] on button at bounding box center [531, 146] width 7 height 7
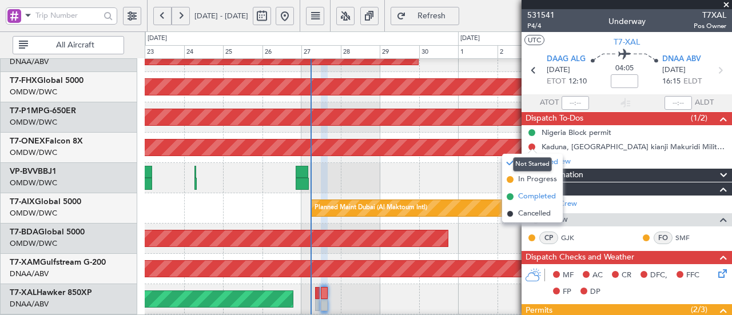
click at [545, 202] on li "Completed" at bounding box center [532, 196] width 61 height 17
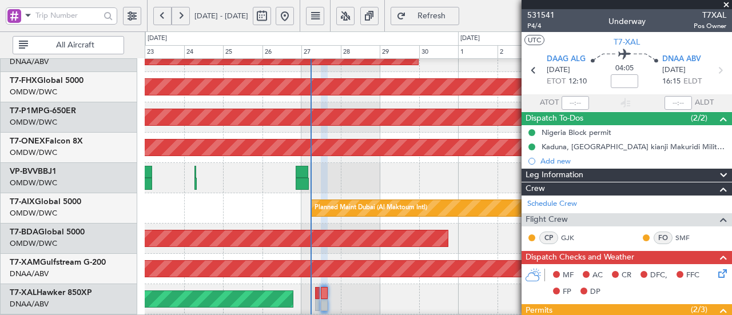
click at [716, 276] on icon at bounding box center [720, 271] width 9 height 9
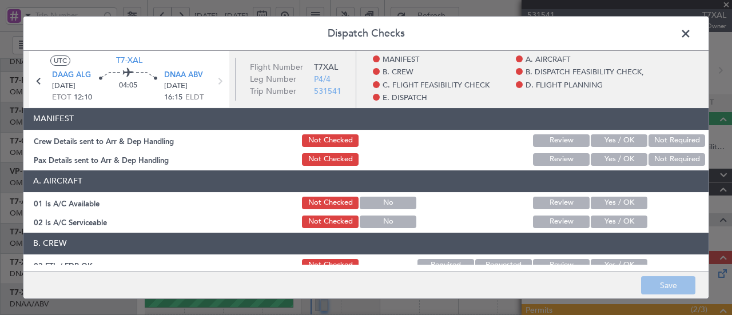
click at [613, 143] on button "Yes / OK" at bounding box center [619, 140] width 57 height 13
click at [610, 164] on button "Yes / OK" at bounding box center [619, 159] width 57 height 13
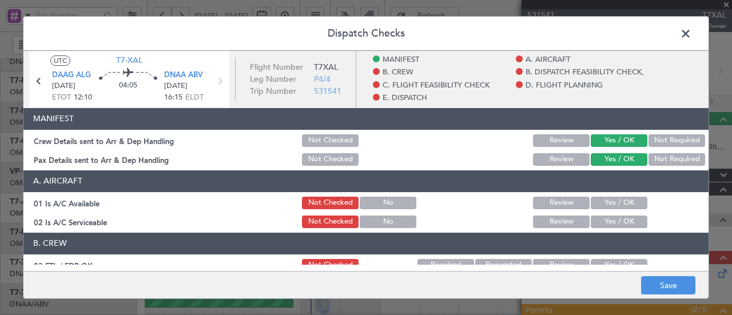
click at [623, 206] on button "Yes / OK" at bounding box center [619, 203] width 57 height 13
click at [618, 225] on button "Yes / OK" at bounding box center [619, 222] width 57 height 13
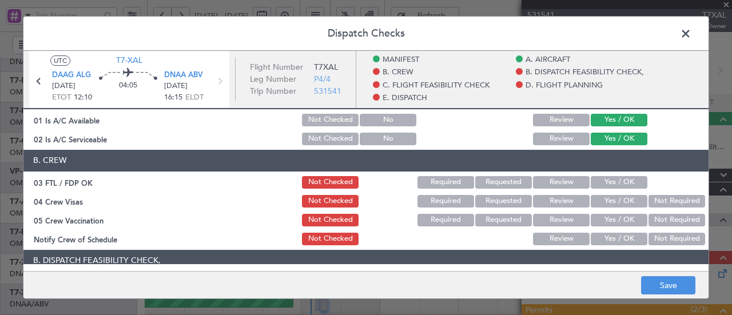
scroll to position [86, 0]
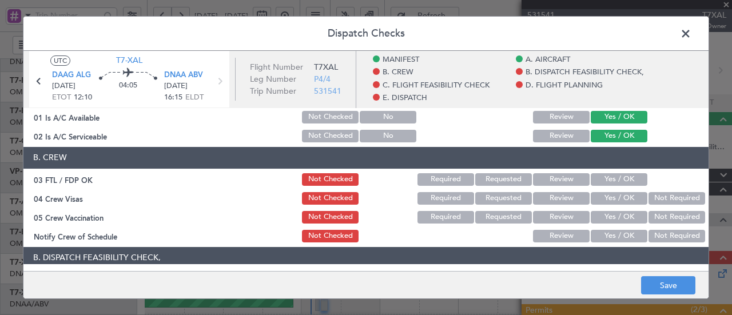
click at [616, 180] on button "Yes / OK" at bounding box center [619, 179] width 57 height 13
click at [614, 201] on button "Yes / OK" at bounding box center [619, 198] width 57 height 13
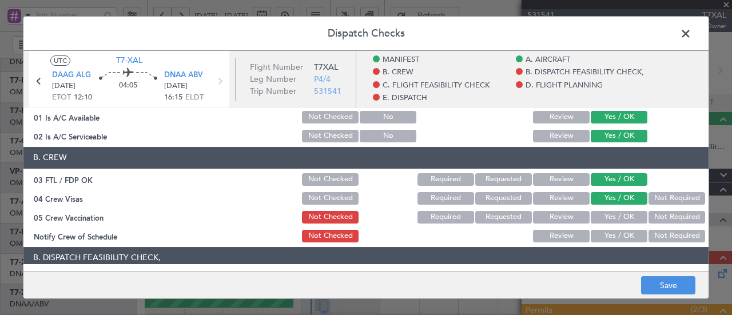
click at [672, 218] on button "Not Required" at bounding box center [676, 217] width 57 height 13
click at [624, 238] on button "Yes / OK" at bounding box center [619, 236] width 57 height 13
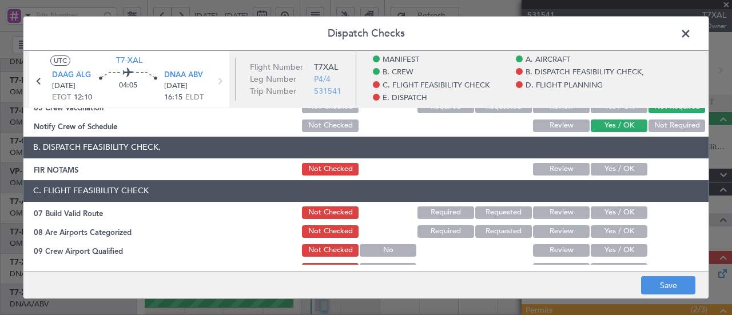
scroll to position [201, 0]
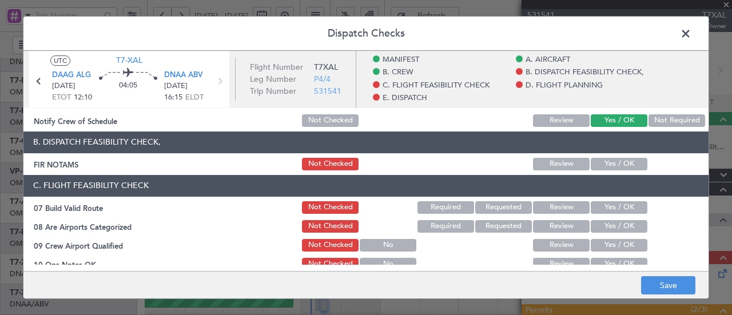
click at [617, 169] on button "Yes / OK" at bounding box center [619, 164] width 57 height 13
click at [619, 210] on button "Yes / OK" at bounding box center [619, 207] width 57 height 13
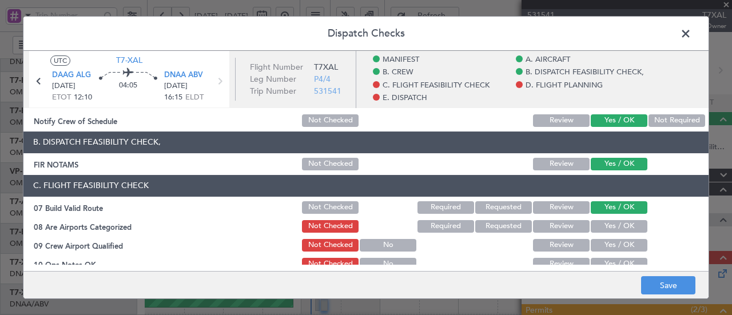
click at [616, 229] on button "Yes / OK" at bounding box center [619, 226] width 57 height 13
click at [616, 243] on button "Yes / OK" at bounding box center [619, 245] width 57 height 13
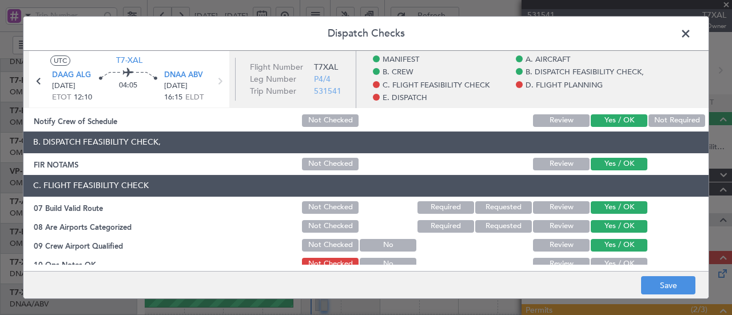
click at [615, 266] on main "UTC T7-XAL DAAG ALG [DATE] ETOT 12:10 04:05 DNAA ABV [DATE] 16:15 ELDT Flight N…" at bounding box center [365, 163] width 685 height 225
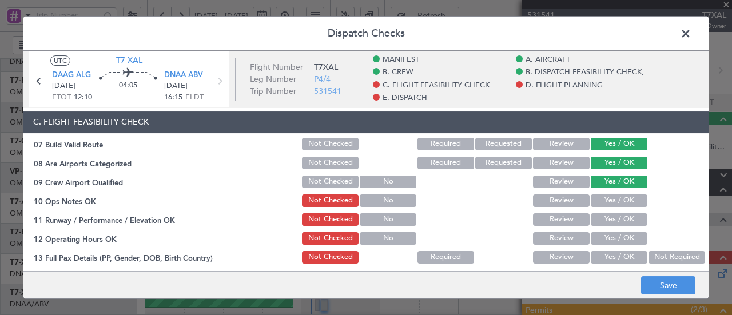
scroll to position [271, 0]
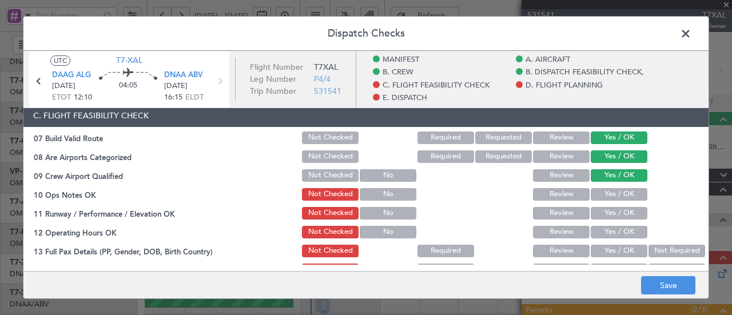
click at [623, 198] on button "Yes / OK" at bounding box center [619, 194] width 57 height 13
click at [615, 217] on button "Yes / OK" at bounding box center [619, 213] width 57 height 13
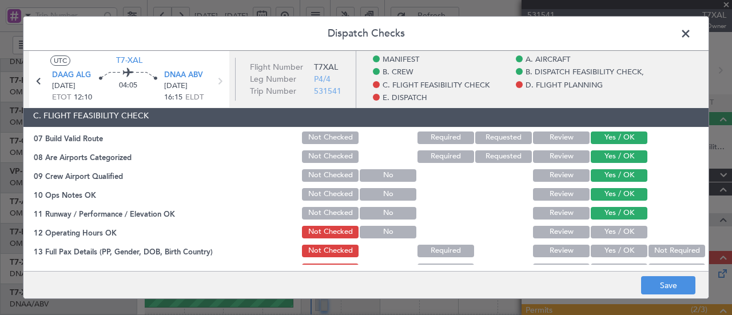
click at [615, 234] on button "Yes / OK" at bounding box center [619, 232] width 57 height 13
click at [617, 253] on button "Yes / OK" at bounding box center [619, 251] width 57 height 13
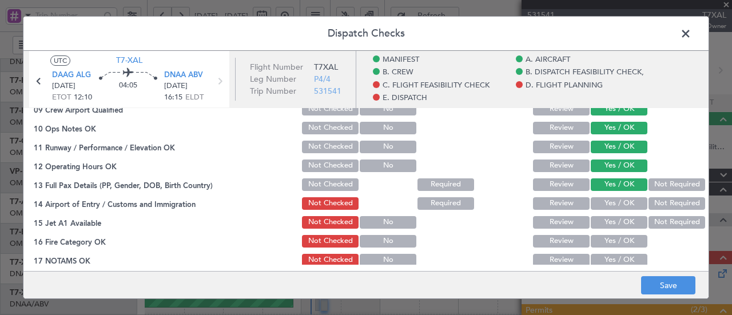
scroll to position [338, 0]
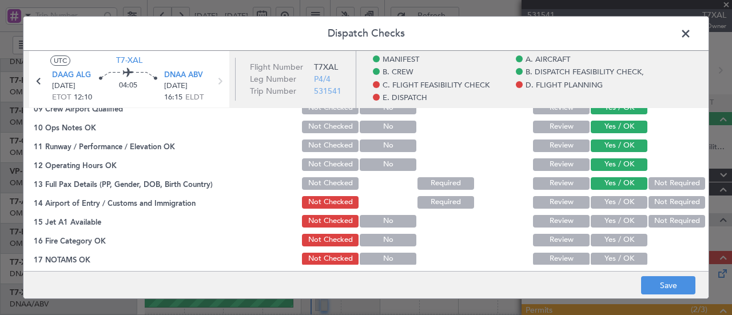
click at [619, 215] on button "Yes / OK" at bounding box center [619, 221] width 57 height 13
click at [617, 224] on button "Yes / OK" at bounding box center [619, 221] width 57 height 13
click at [615, 240] on button "Yes / OK" at bounding box center [619, 240] width 57 height 13
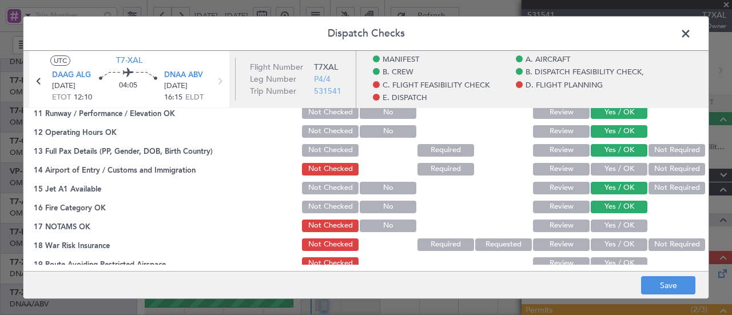
scroll to position [386, 0]
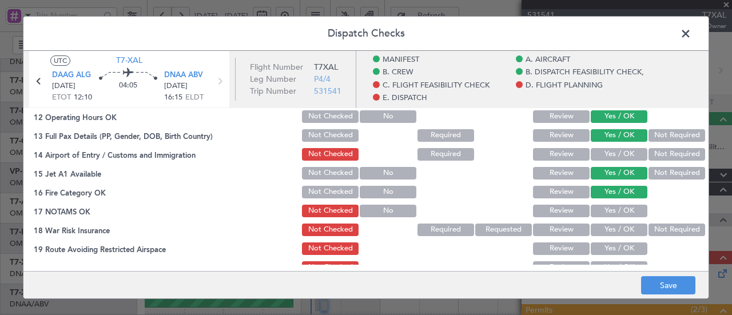
click at [619, 157] on button "Yes / OK" at bounding box center [619, 154] width 57 height 13
click at [617, 213] on button "Yes / OK" at bounding box center [619, 211] width 57 height 13
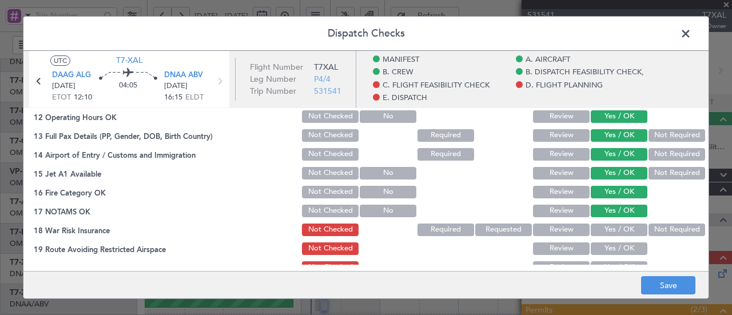
click at [663, 228] on button "Not Required" at bounding box center [676, 230] width 57 height 13
click at [624, 250] on button "Yes / OK" at bounding box center [619, 248] width 57 height 13
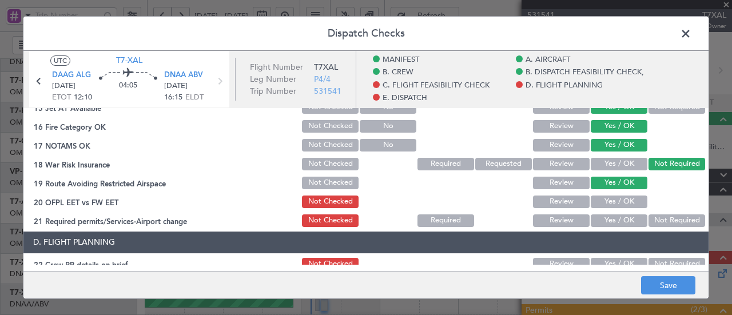
scroll to position [454, 0]
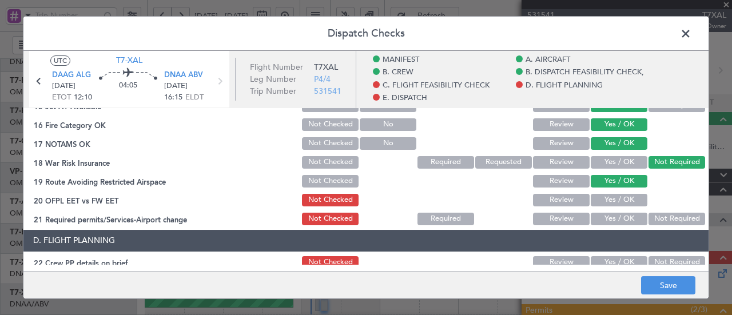
click at [622, 202] on button "Yes / OK" at bounding box center [619, 200] width 57 height 13
click at [617, 222] on button "Yes / OK" at bounding box center [619, 219] width 57 height 13
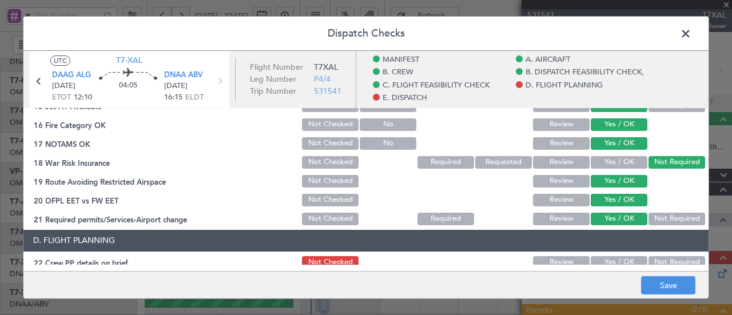
click at [625, 265] on main "UTC T7-XAL DAAG ALG [DATE] ETOT 12:10 04:05 DNAA ABV [DATE] 16:15 ELDT Flight N…" at bounding box center [365, 163] width 685 height 225
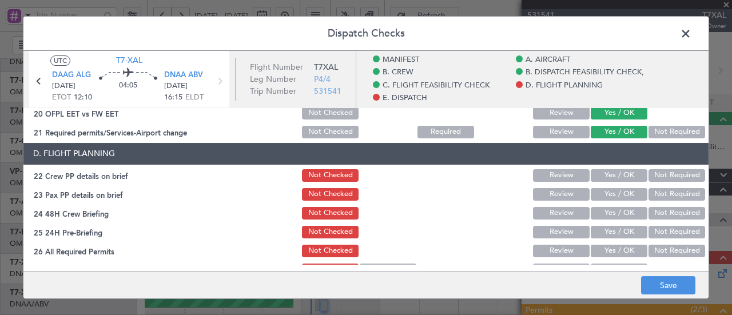
click at [616, 176] on button "Yes / OK" at bounding box center [619, 175] width 57 height 13
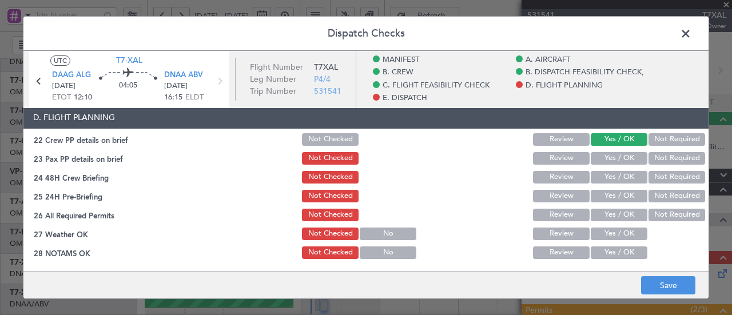
scroll to position [581, 0]
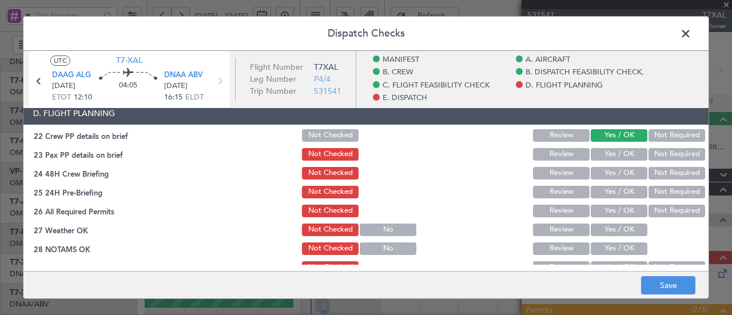
click at [621, 170] on button "Yes / OK" at bounding box center [619, 173] width 57 height 13
click at [617, 186] on button "Yes / OK" at bounding box center [619, 192] width 57 height 13
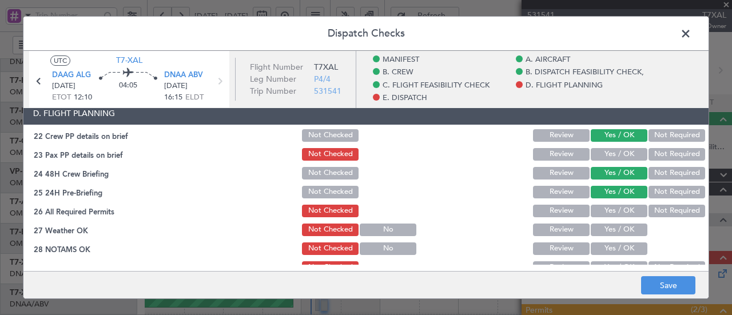
click at [618, 158] on button "Yes / OK" at bounding box center [619, 154] width 57 height 13
click at [619, 212] on button "Yes / OK" at bounding box center [619, 211] width 57 height 13
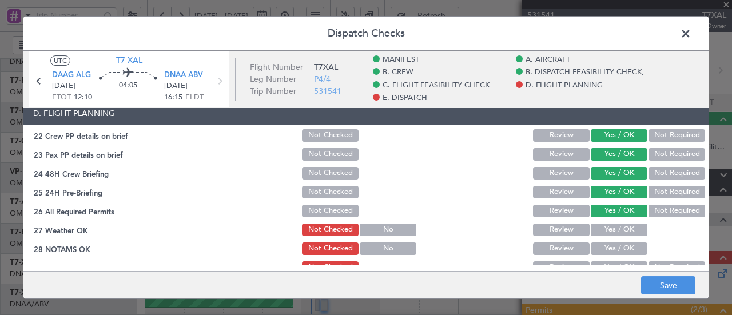
click at [617, 233] on button "Yes / OK" at bounding box center [619, 230] width 57 height 13
click at [617, 252] on button "Yes / OK" at bounding box center [619, 248] width 57 height 13
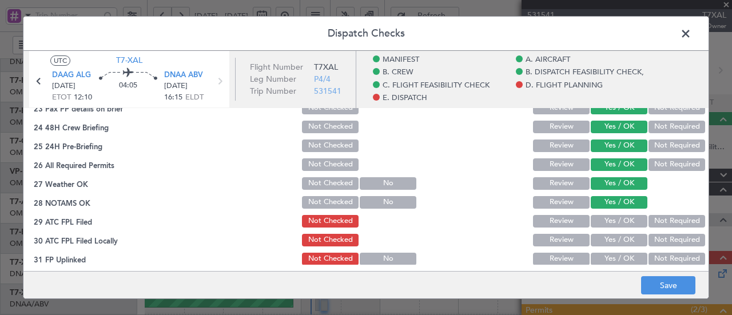
scroll to position [630, 0]
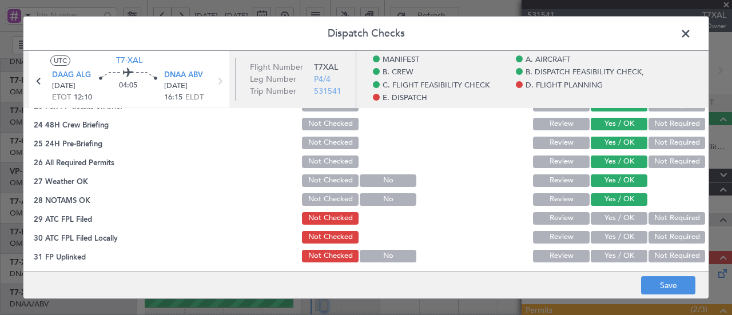
click at [618, 218] on button "Yes / OK" at bounding box center [619, 218] width 57 height 13
click at [615, 237] on button "Yes / OK" at bounding box center [619, 237] width 57 height 13
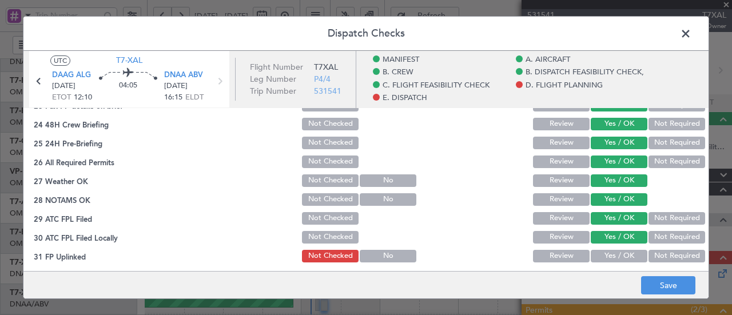
click at [613, 252] on button "Yes / OK" at bounding box center [619, 256] width 57 height 13
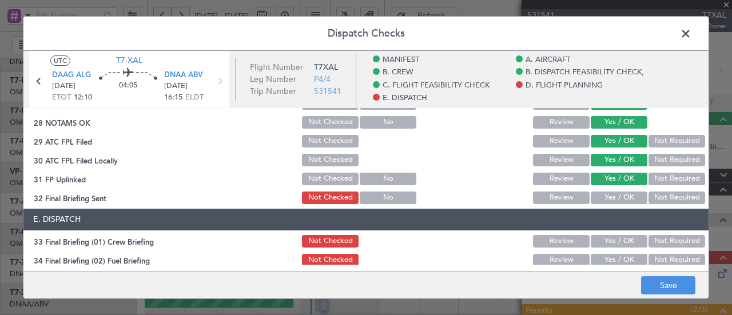
scroll to position [709, 0]
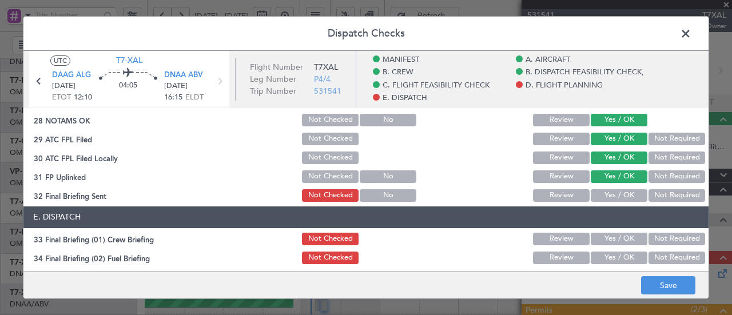
click at [620, 198] on button "Yes / OK" at bounding box center [619, 195] width 57 height 13
click at [615, 241] on button "Yes / OK" at bounding box center [619, 239] width 57 height 13
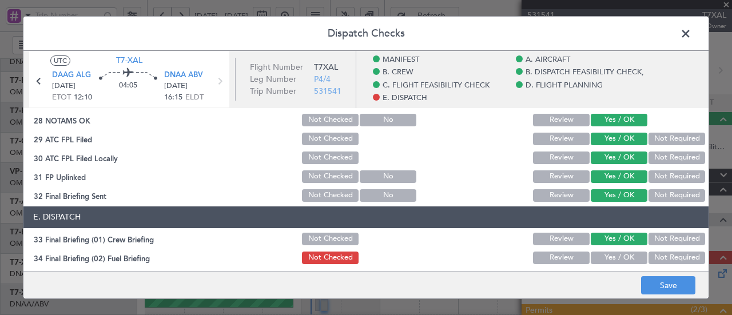
click at [621, 261] on button "Yes / OK" at bounding box center [619, 258] width 57 height 13
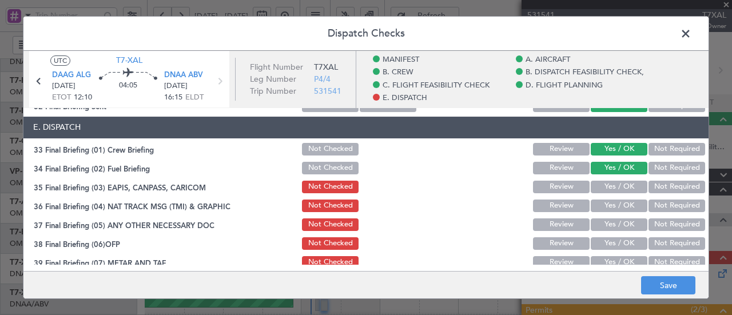
scroll to position [801, 0]
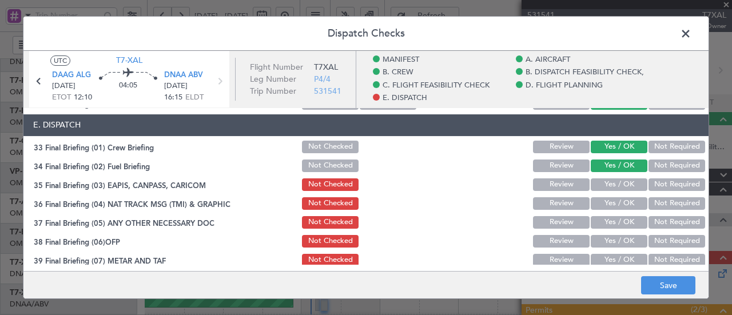
click at [664, 185] on button "Not Required" at bounding box center [676, 184] width 57 height 13
click at [653, 206] on button "Not Required" at bounding box center [676, 203] width 57 height 13
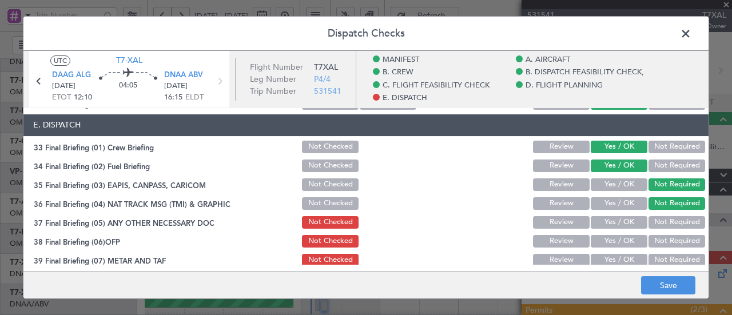
click at [650, 227] on button "Not Required" at bounding box center [676, 222] width 57 height 13
click at [618, 244] on button "Yes / OK" at bounding box center [619, 241] width 57 height 13
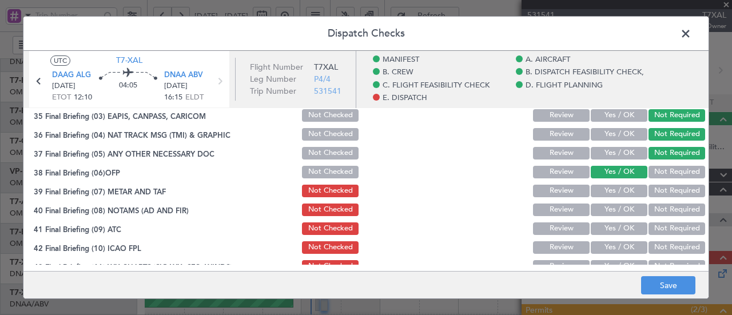
scroll to position [878, 0]
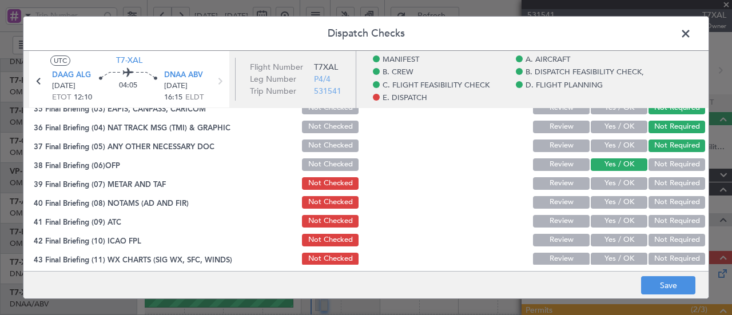
click at [614, 185] on button "Yes / OK" at bounding box center [619, 183] width 57 height 13
click at [614, 205] on button "Yes / OK" at bounding box center [619, 202] width 57 height 13
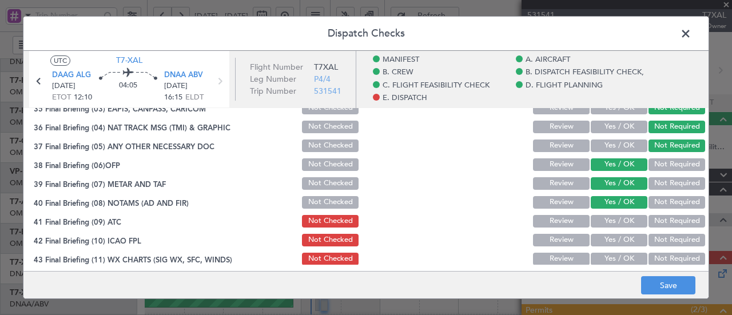
click at [609, 224] on button "Yes / OK" at bounding box center [619, 221] width 57 height 13
click at [611, 254] on button "Yes / OK" at bounding box center [619, 259] width 57 height 13
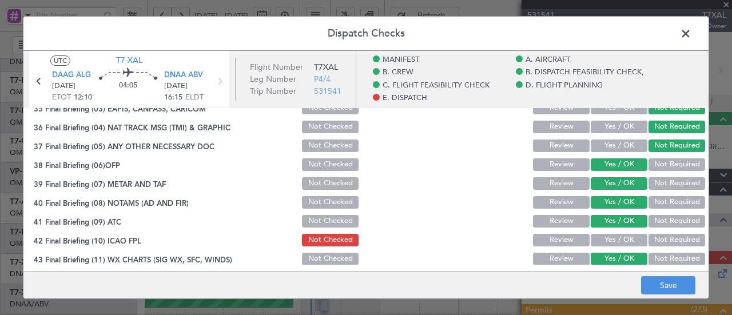
scroll to position [902, 0]
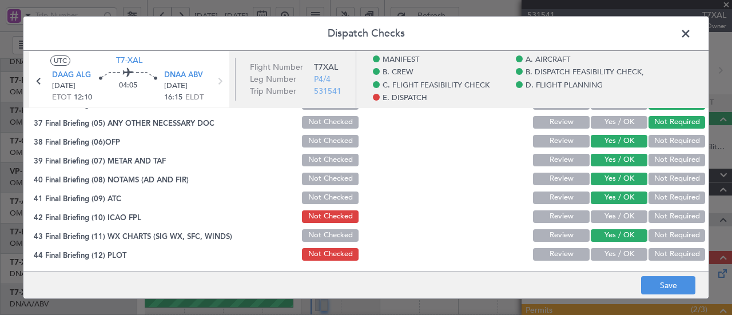
click at [615, 215] on button "Yes / OK" at bounding box center [619, 216] width 57 height 13
click at [617, 258] on button "Yes / OK" at bounding box center [619, 254] width 57 height 13
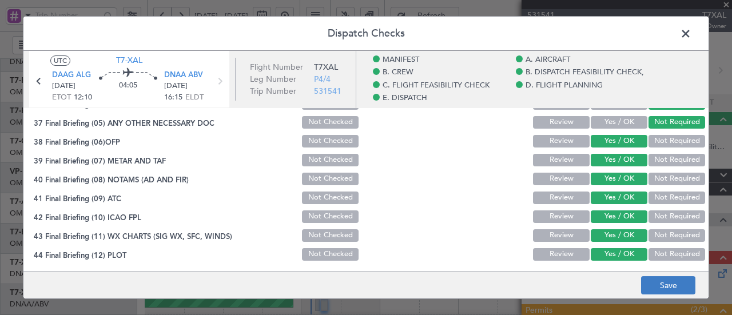
click at [666, 291] on button "Save" at bounding box center [668, 285] width 54 height 18
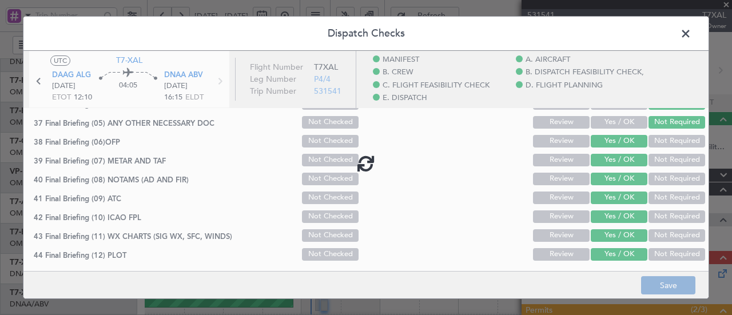
click at [703, 286] on footer "Save" at bounding box center [365, 284] width 685 height 27
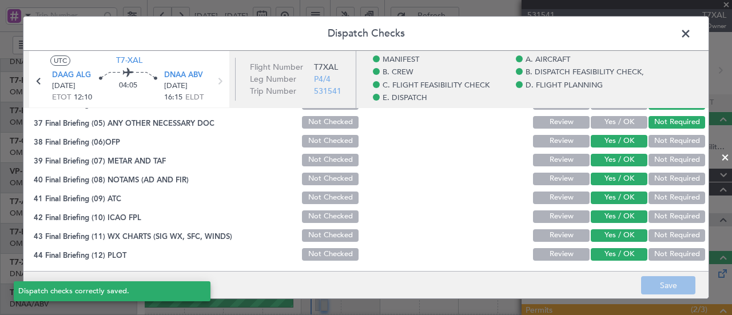
click at [704, 289] on footer "Save" at bounding box center [365, 284] width 685 height 27
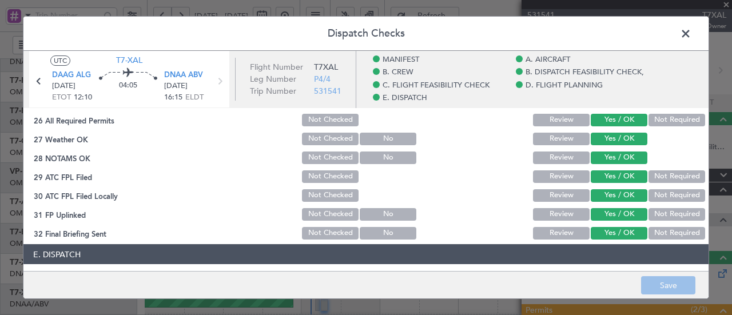
scroll to position [669, 0]
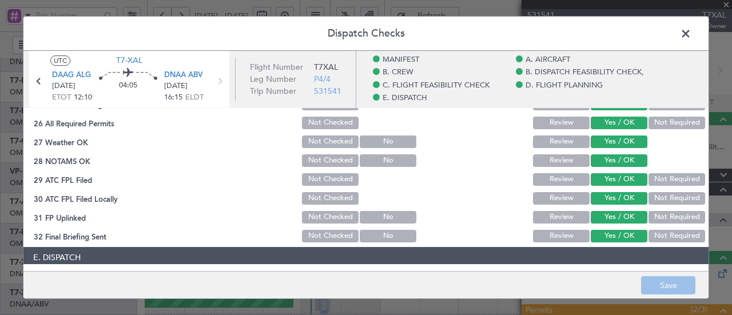
click at [560, 198] on button "Review" at bounding box center [561, 198] width 57 height 13
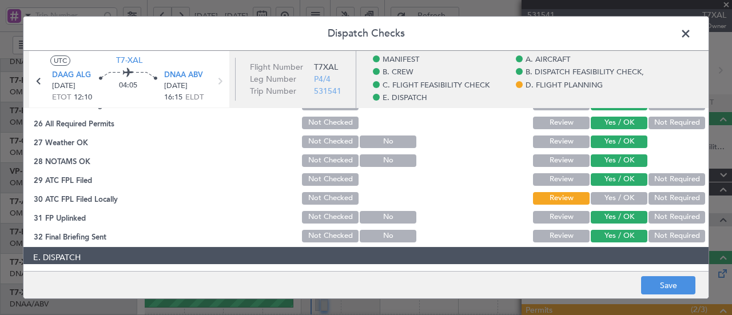
click at [564, 177] on button "Review" at bounding box center [561, 179] width 57 height 13
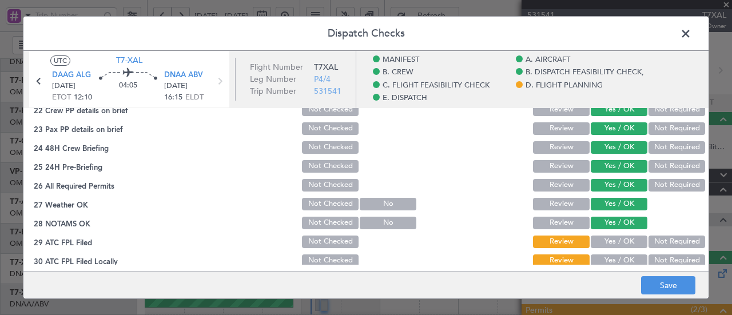
scroll to position [605, 0]
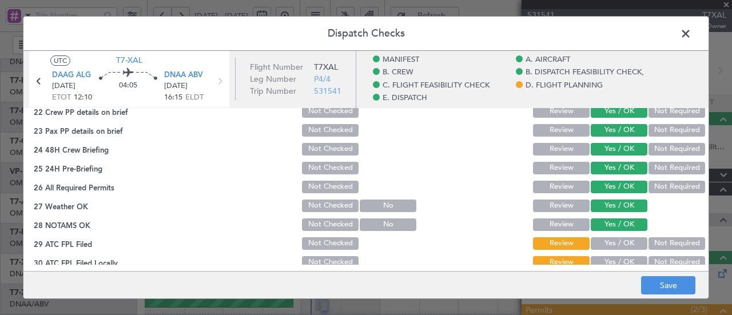
click at [561, 186] on button "Review" at bounding box center [561, 187] width 57 height 13
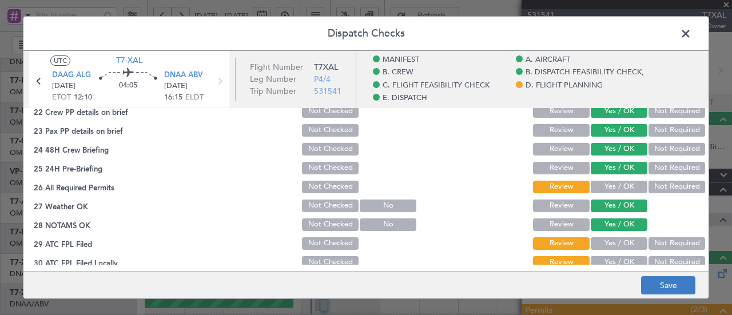
click at [677, 284] on button "Save" at bounding box center [668, 285] width 54 height 18
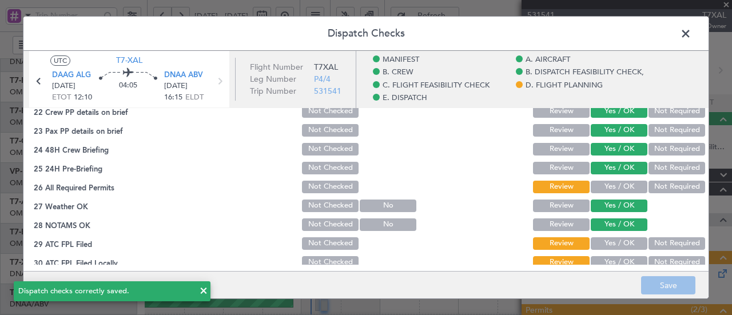
click at [691, 34] on span at bounding box center [691, 36] width 0 height 23
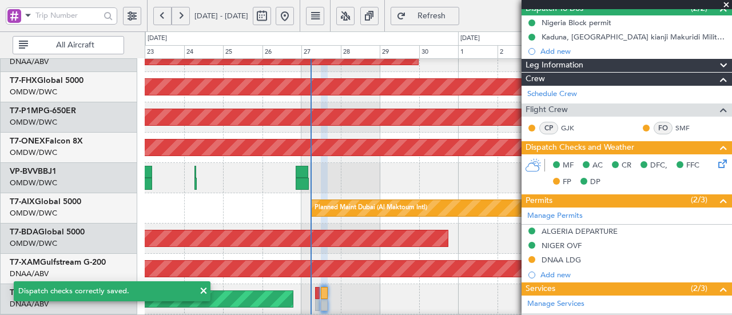
scroll to position [208, 0]
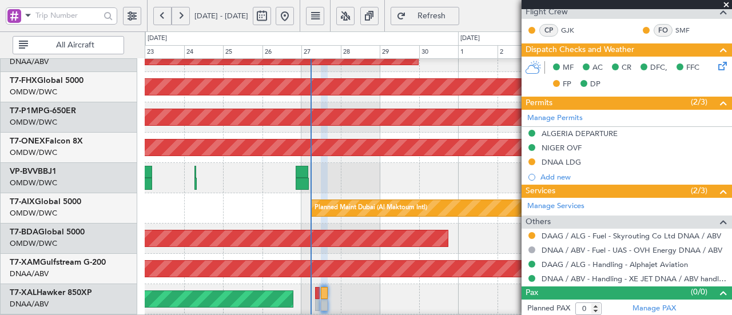
drag, startPoint x: 175, startPoint y: 315, endPoint x: 169, endPoint y: 333, distance: 18.6
click at [169, 314] on html "[DATE] - [DATE] Refresh Quick Links All Aircraft AOG Maint [GEOGRAPHIC_DATA] (A…" at bounding box center [366, 157] width 732 height 315
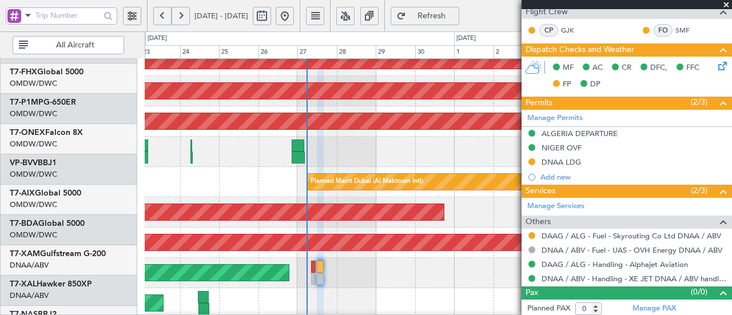
scroll to position [376, 0]
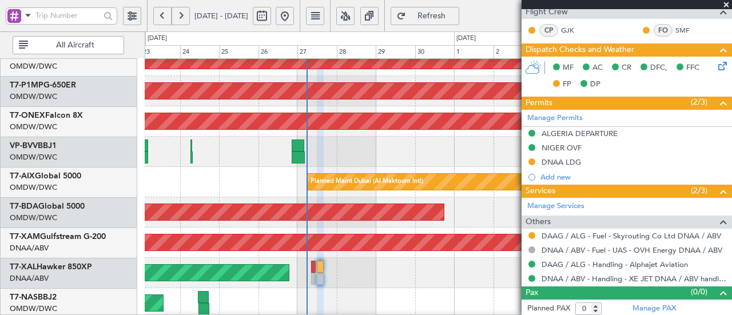
click at [405, 139] on div "Planned Maint Dubai (Al Maktoum Intl)" at bounding box center [438, 152] width 587 height 30
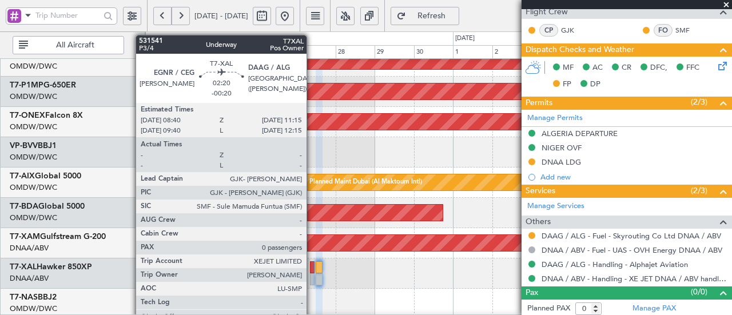
click at [312, 266] on div at bounding box center [312, 267] width 5 height 12
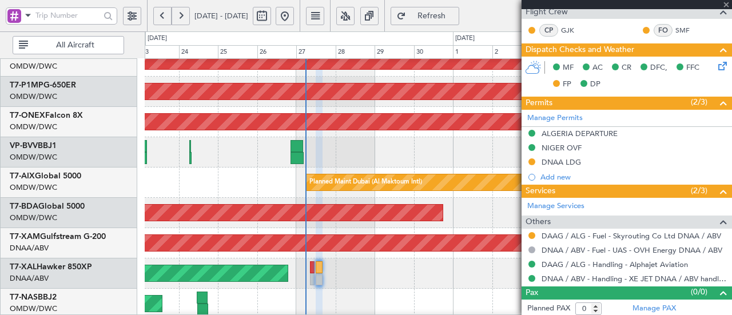
type input "-00:20"
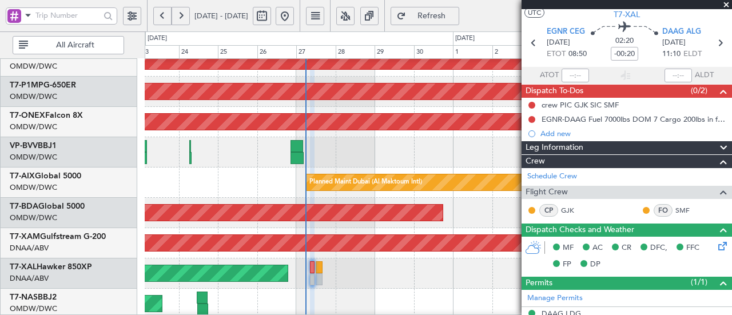
scroll to position [0, 0]
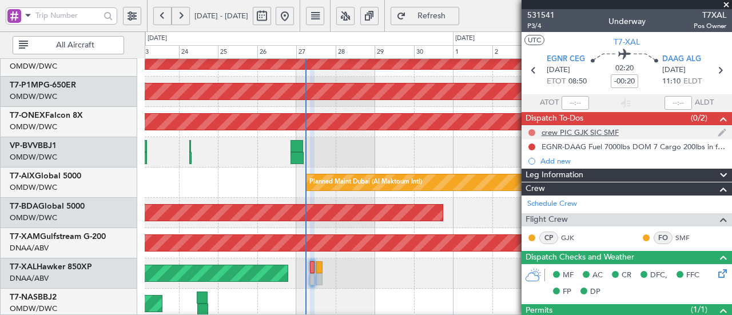
click at [533, 130] on button at bounding box center [531, 132] width 7 height 7
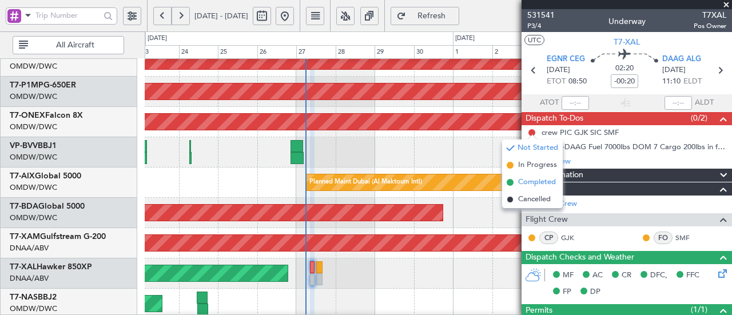
click at [521, 181] on span "Completed" at bounding box center [537, 182] width 38 height 11
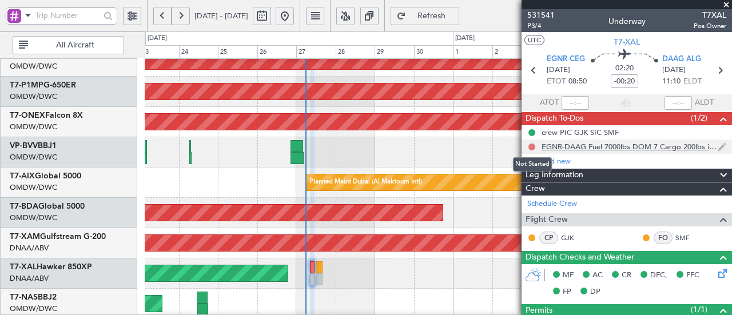
click at [531, 146] on button at bounding box center [531, 146] width 7 height 7
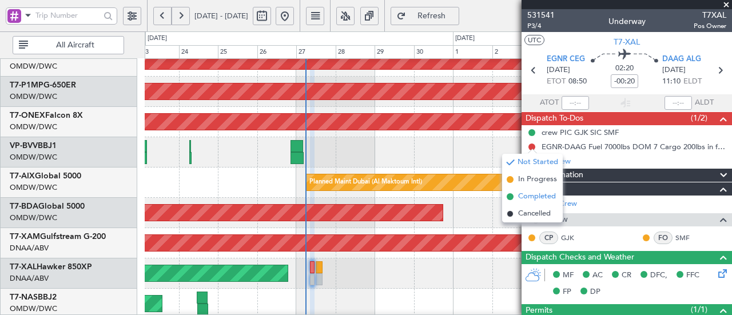
click at [520, 199] on span "Completed" at bounding box center [537, 196] width 38 height 11
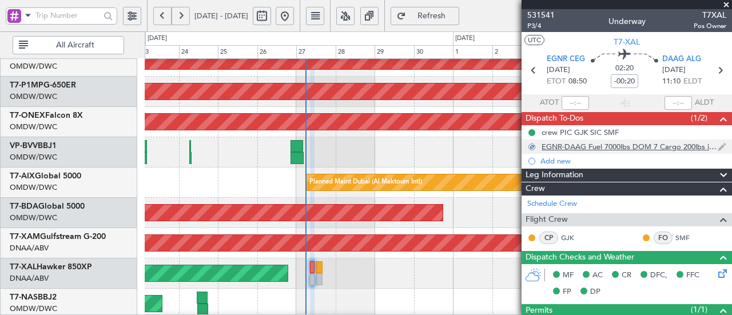
click at [605, 150] on div "EGNR-DAAG Fuel 7000lbs DOM 7 Cargo 200lbs in front cargo" at bounding box center [629, 147] width 176 height 10
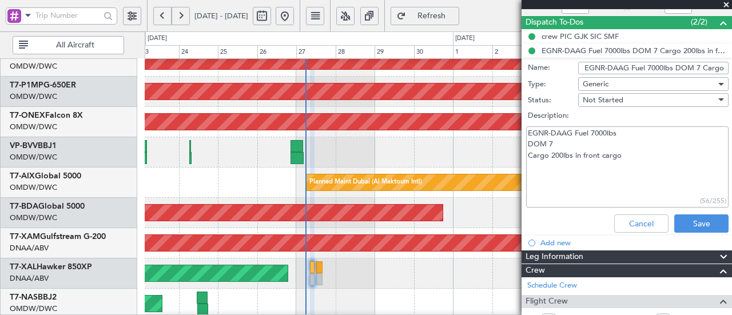
scroll to position [97, 0]
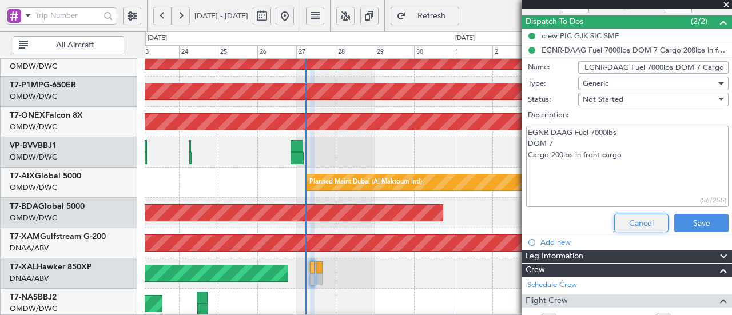
click at [642, 221] on button "Cancel" at bounding box center [641, 223] width 54 height 18
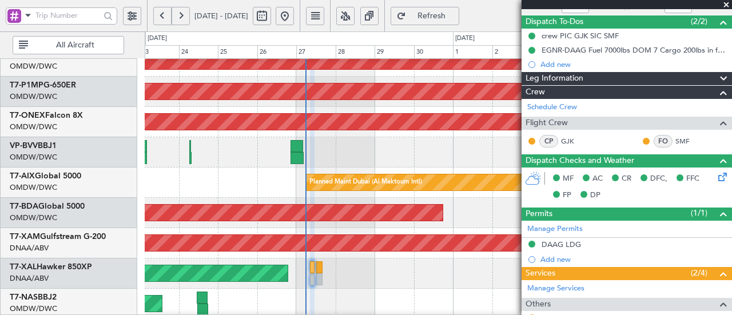
click at [724, 3] on span at bounding box center [725, 5] width 11 height 10
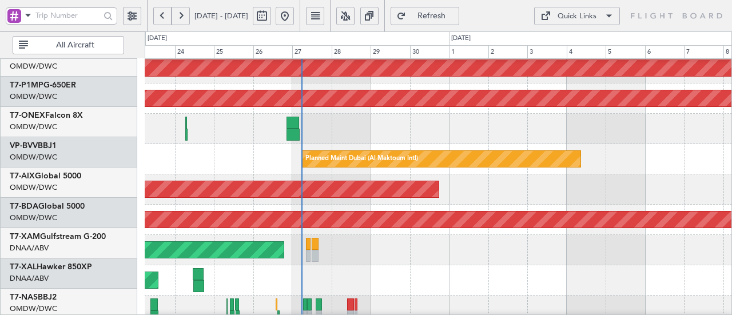
scroll to position [409, 0]
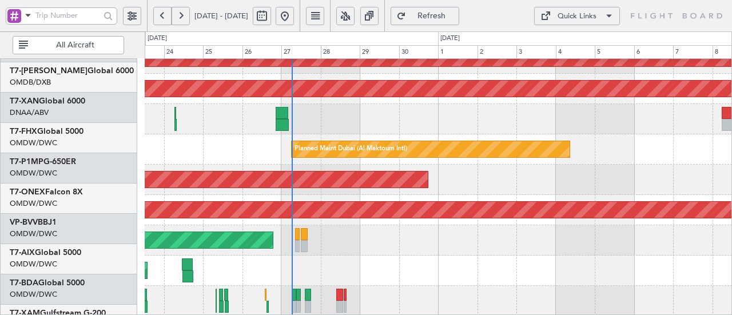
click at [328, 134] on div at bounding box center [438, 119] width 587 height 30
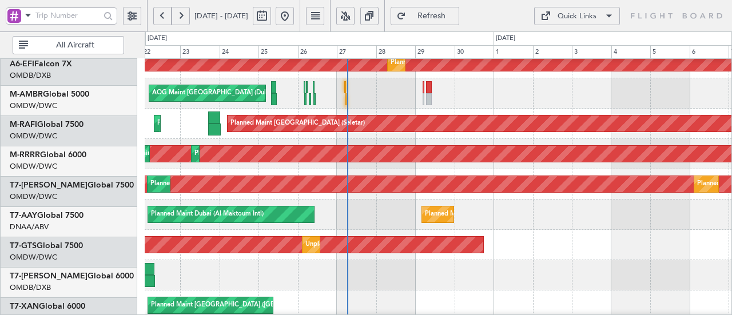
scroll to position [71, 0]
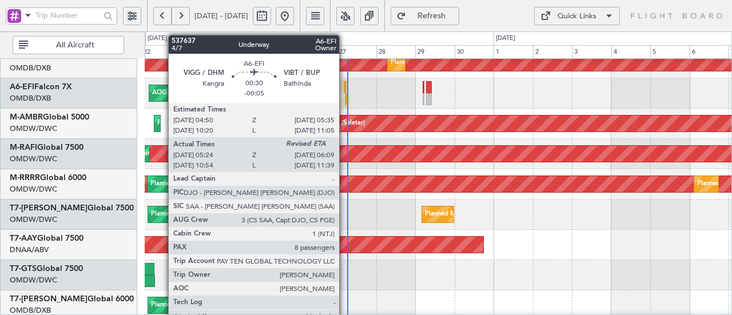
click at [345, 87] on div at bounding box center [345, 87] width 2 height 12
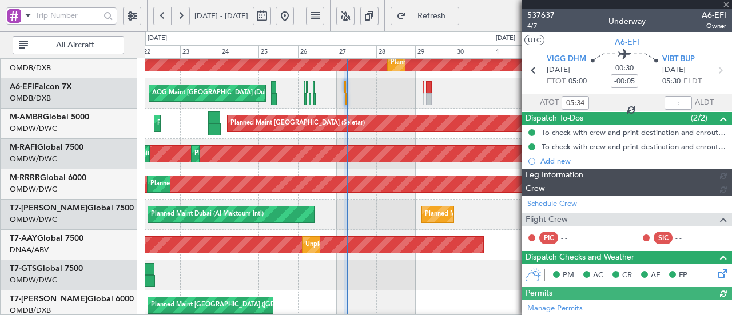
type input "Dherander Fithani (DHF)"
type input "7367"
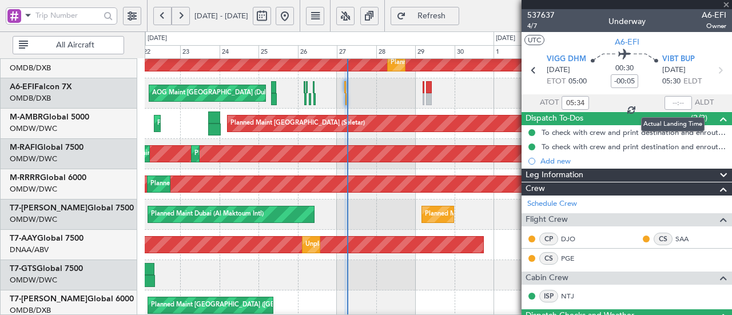
click at [672, 102] on div at bounding box center [677, 103] width 27 height 14
click at [674, 108] on input "text" at bounding box center [677, 103] width 27 height 14
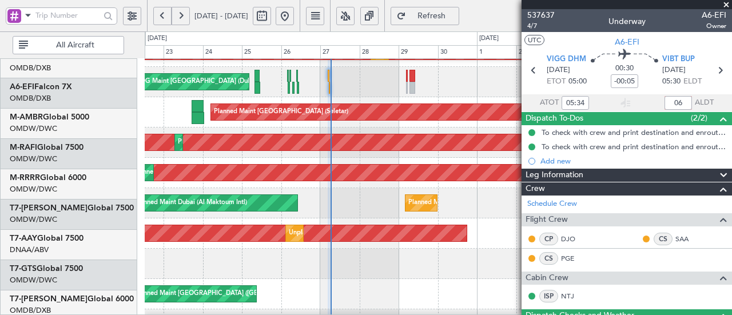
scroll to position [83, 0]
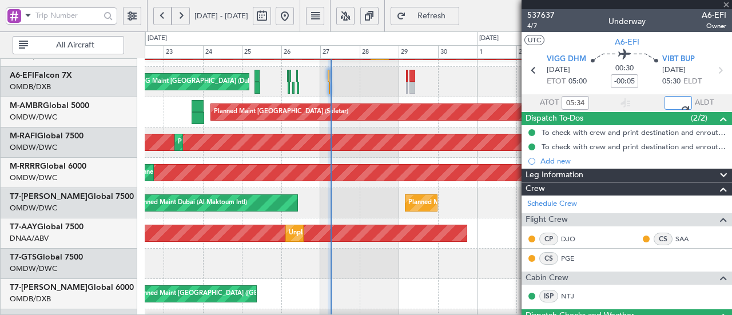
type input "06:18"
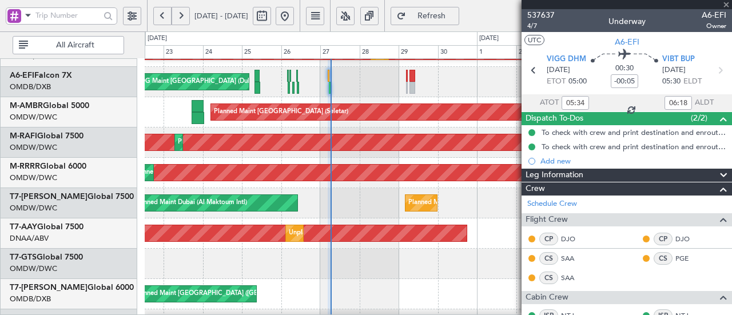
type input "Dherander Fithani (DHF)"
type input "7367"
type input "Dherander Fithani (DHF)"
type input "7367"
type input "Dherander Fithani (DHF)"
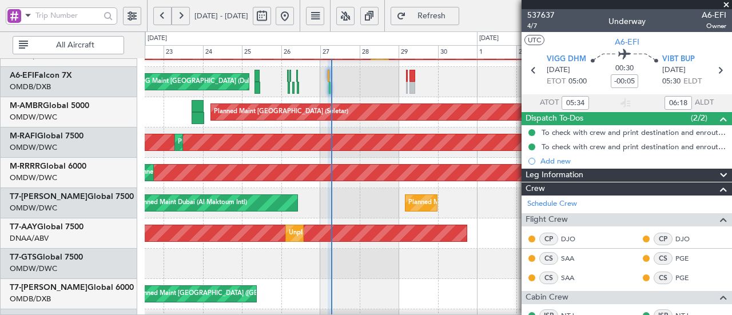
type input "7367"
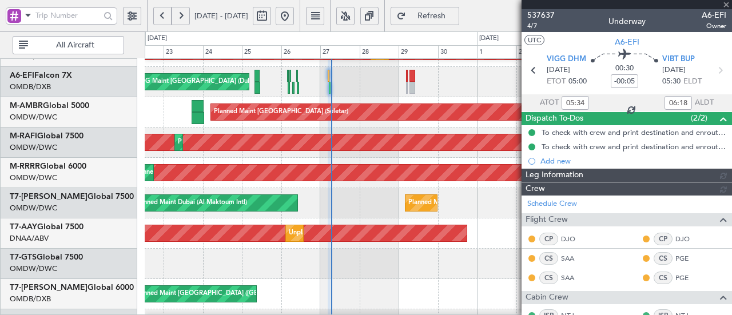
type input "Dherander Fithani (DHF)"
type input "7367"
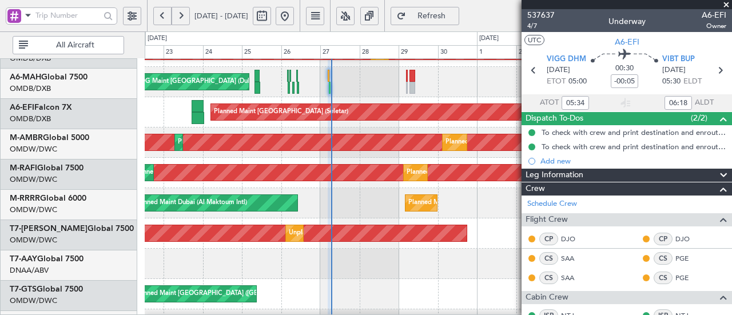
scroll to position [7, 0]
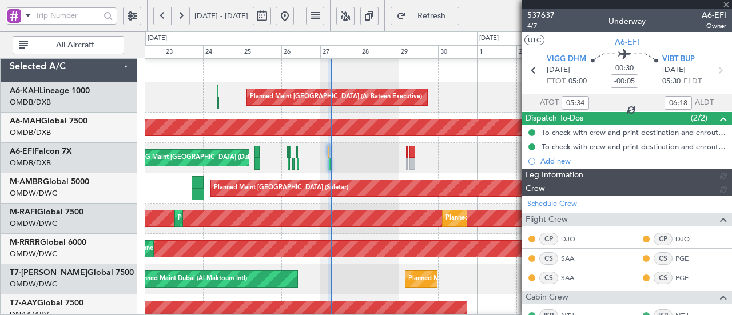
type input "Dherander Fithani (DHF)"
type input "7367"
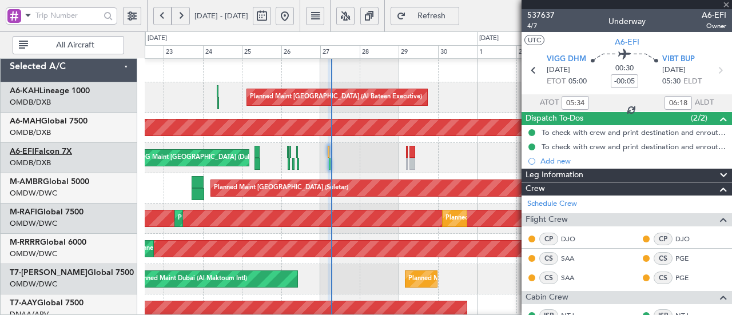
click at [62, 150] on link "A6-EFI Falcon 7X" at bounding box center [41, 151] width 62 height 8
click at [64, 152] on link "A6-EFI Falcon 7X" at bounding box center [41, 151] width 62 height 8
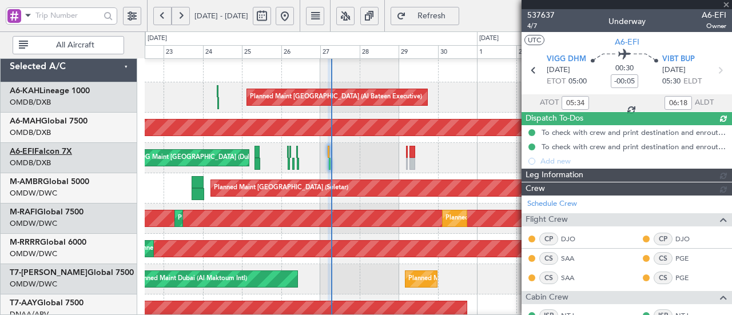
type input "Dherander Fithani (DHF)"
type input "7367"
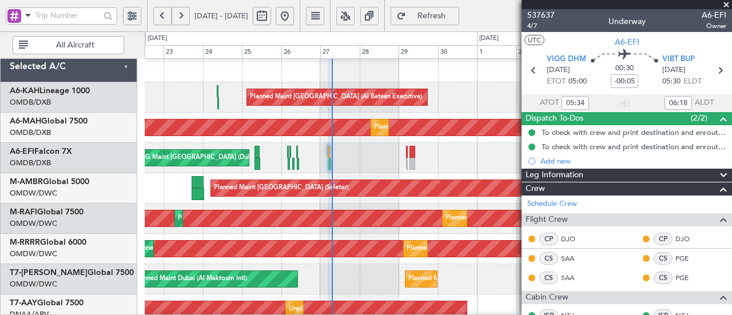
type input "Dherander Fithani (DHF)"
type input "7367"
click at [331, 159] on div "AOG Maint [GEOGRAPHIC_DATA] (Dubai Intl) AOG Maint" at bounding box center [438, 158] width 587 height 30
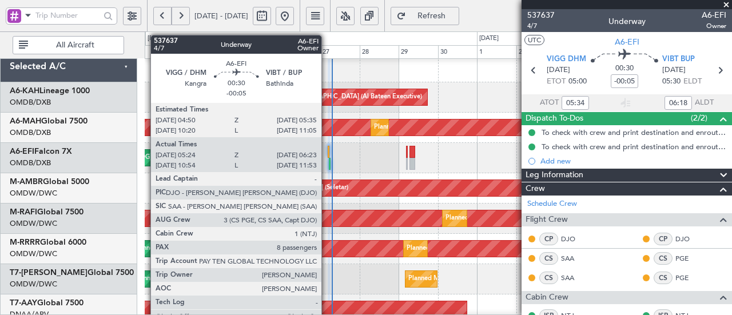
click at [328, 155] on div at bounding box center [329, 152] width 2 height 12
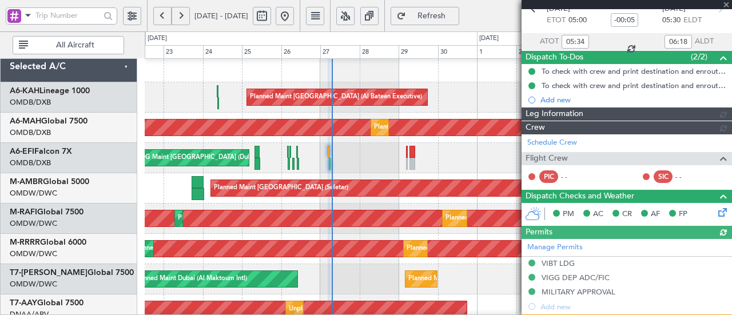
type input "Dherander Fithani (DHF)"
type input "7367"
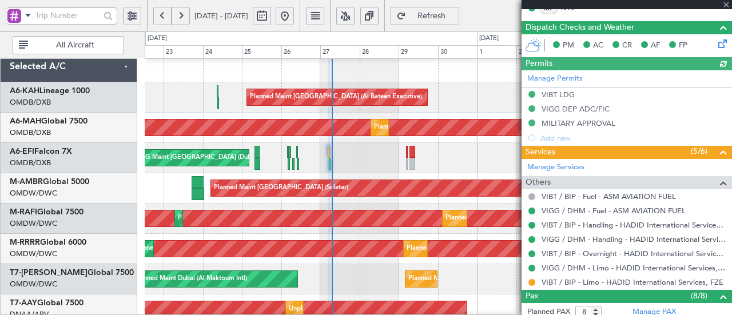
scroll to position [366, 0]
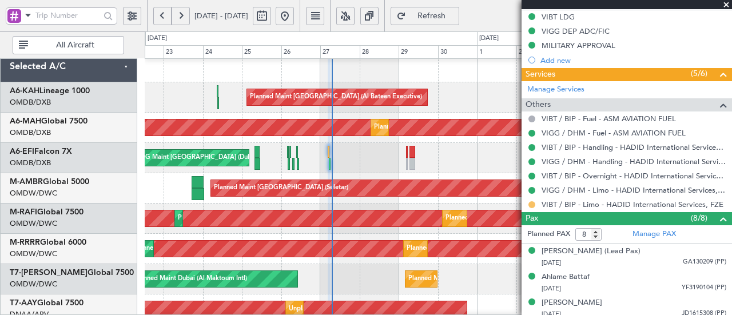
click at [531, 202] on button at bounding box center [531, 204] width 7 height 7
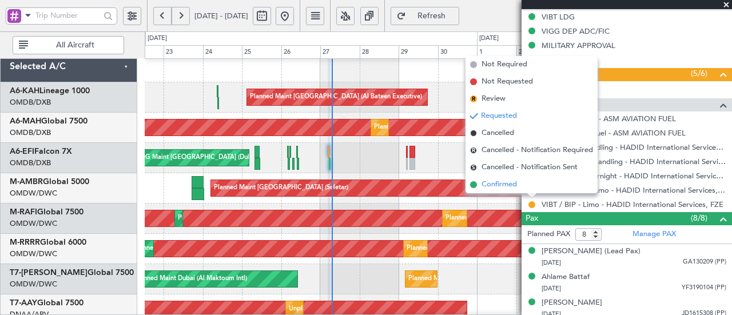
click at [516, 189] on span "Confirmed" at bounding box center [498, 184] width 35 height 11
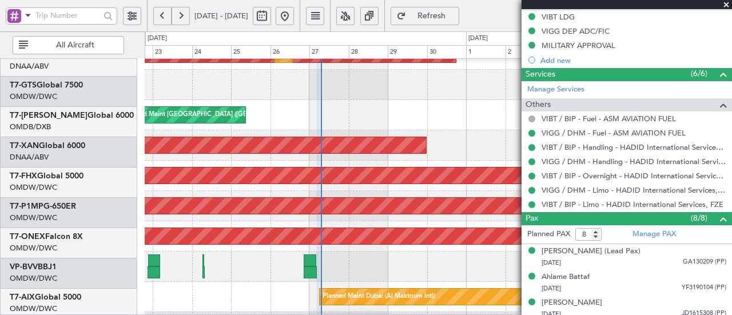
scroll to position [262, 0]
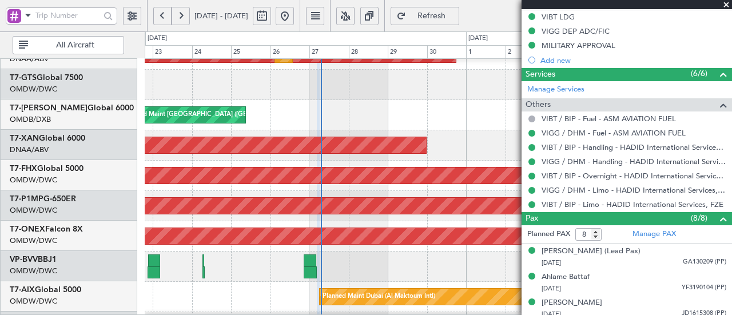
click at [383, 14] on fb-flight-board "[DATE] - [DATE] Refresh Quick Links All Aircraft Unplanned Maint [GEOGRAPHIC_DA…" at bounding box center [366, 164] width 732 height 301
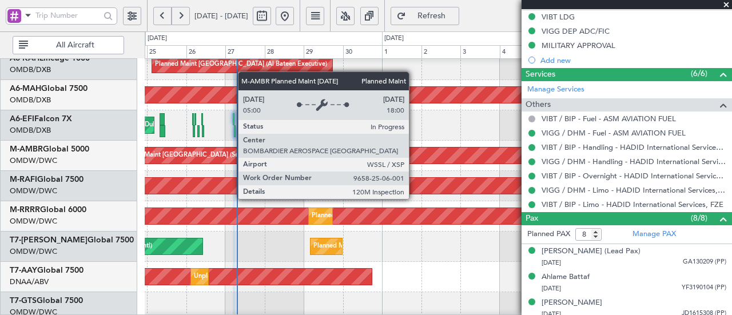
scroll to position [33, 0]
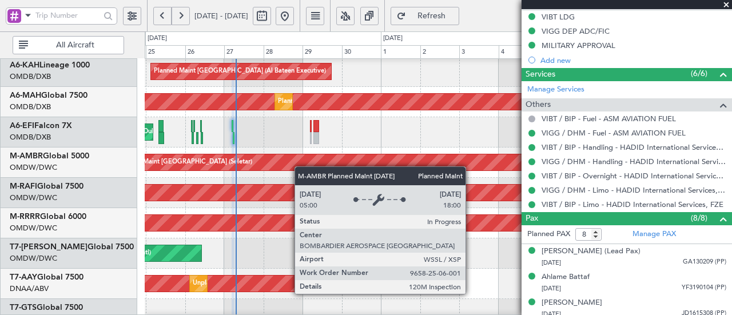
click at [300, 167] on div "Planned Maint [GEOGRAPHIC_DATA] (Seletar)" at bounding box center [716, 162] width 1203 height 16
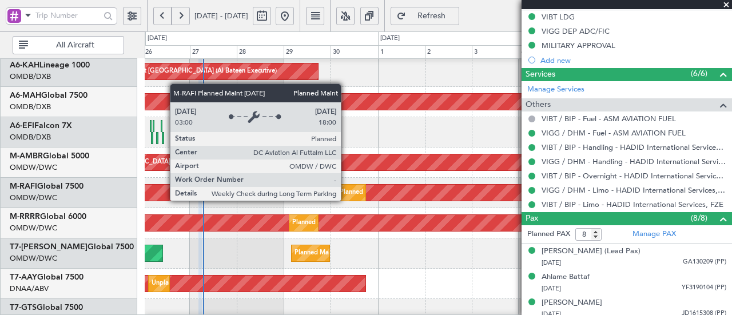
scroll to position [0, 0]
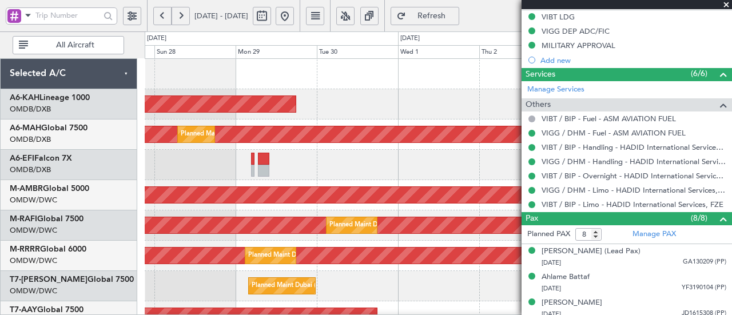
click at [250, 163] on div at bounding box center [438, 165] width 587 height 30
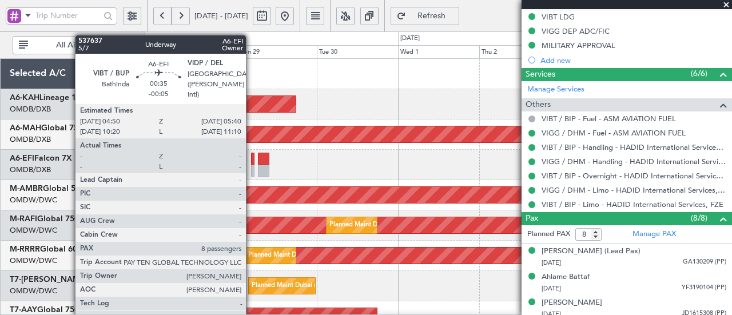
click at [252, 162] on div at bounding box center [252, 159] width 3 height 12
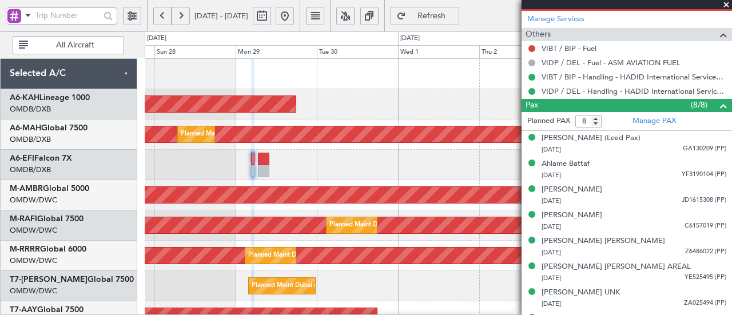
scroll to position [425, 0]
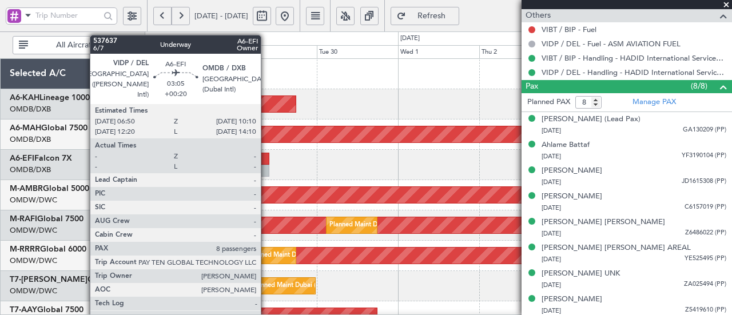
click at [266, 167] on div at bounding box center [263, 171] width 11 height 12
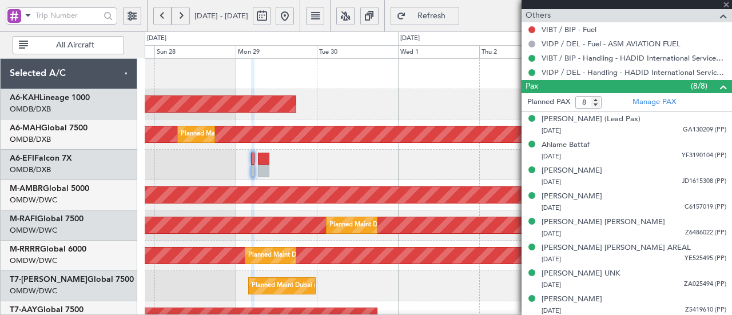
type input "+00:20"
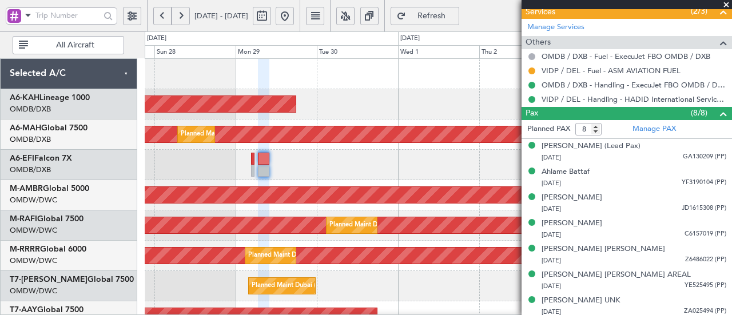
scroll to position [482, 0]
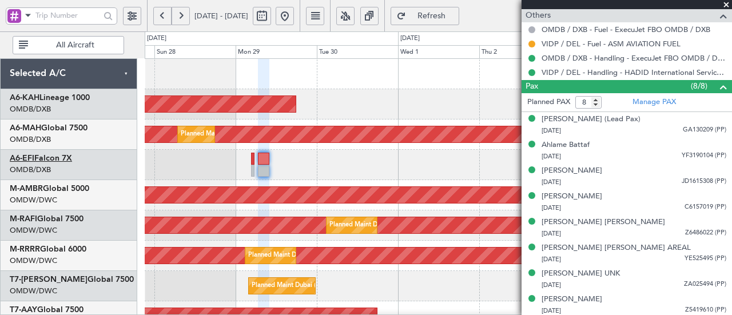
click at [65, 157] on link "A6-EFI Falcon 7X" at bounding box center [41, 158] width 62 height 8
